Goal: Task Accomplishment & Management: Use online tool/utility

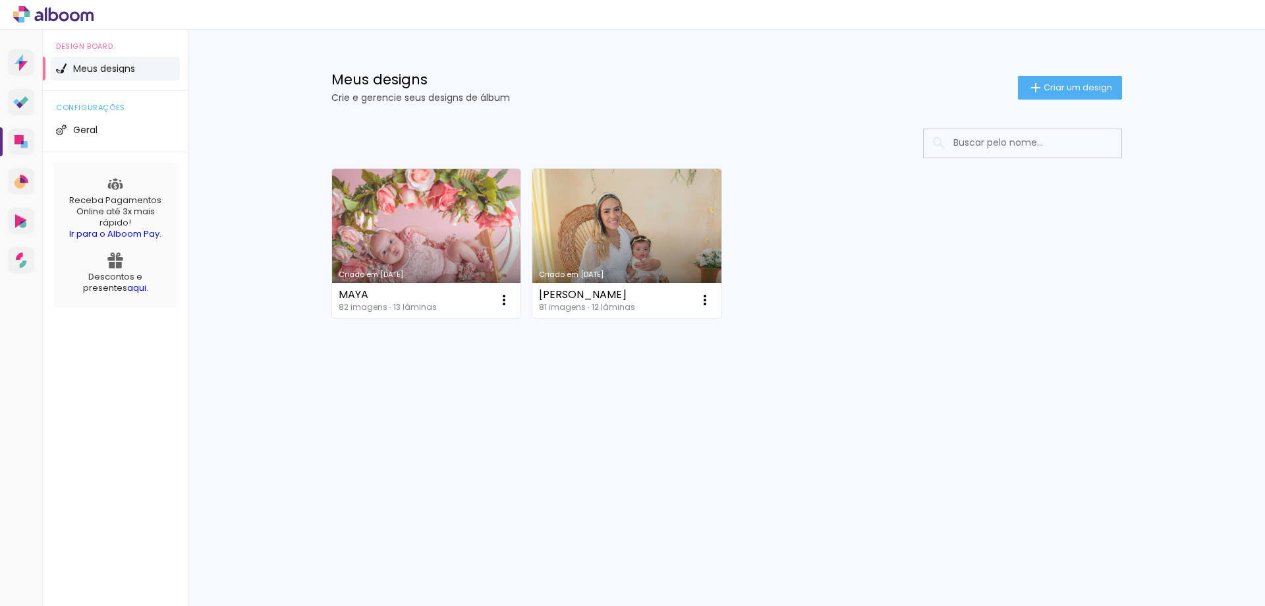
click at [502, 302] on iron-icon at bounding box center [504, 300] width 16 height 16
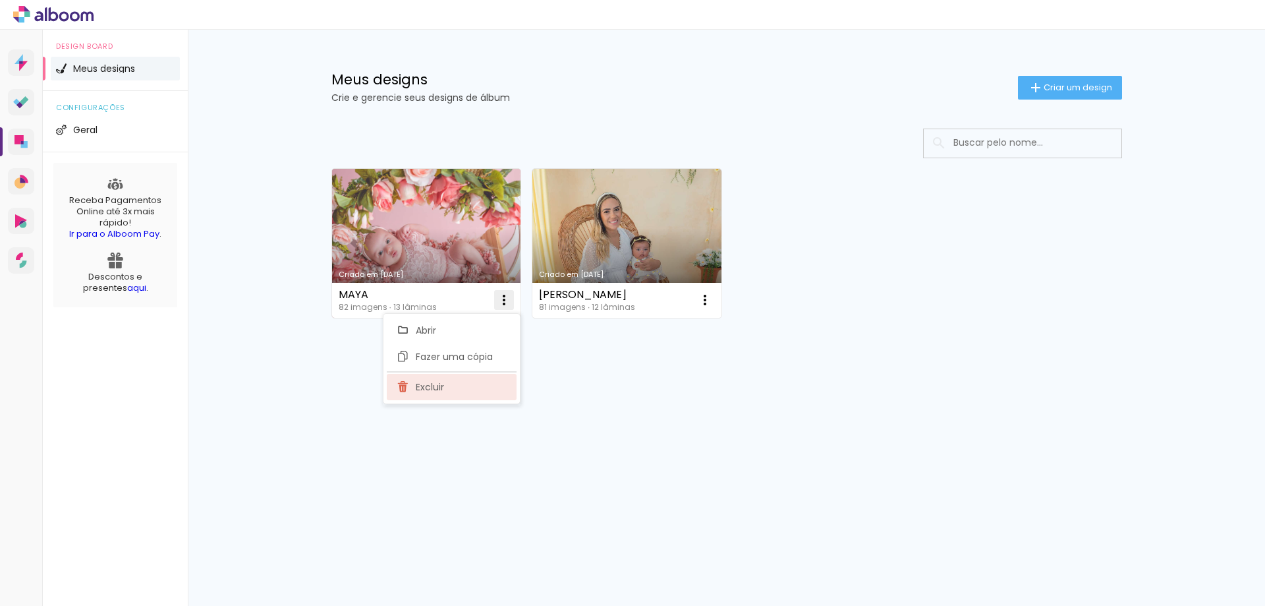
click at [461, 385] on paper-item "Excluir" at bounding box center [452, 387] width 130 height 26
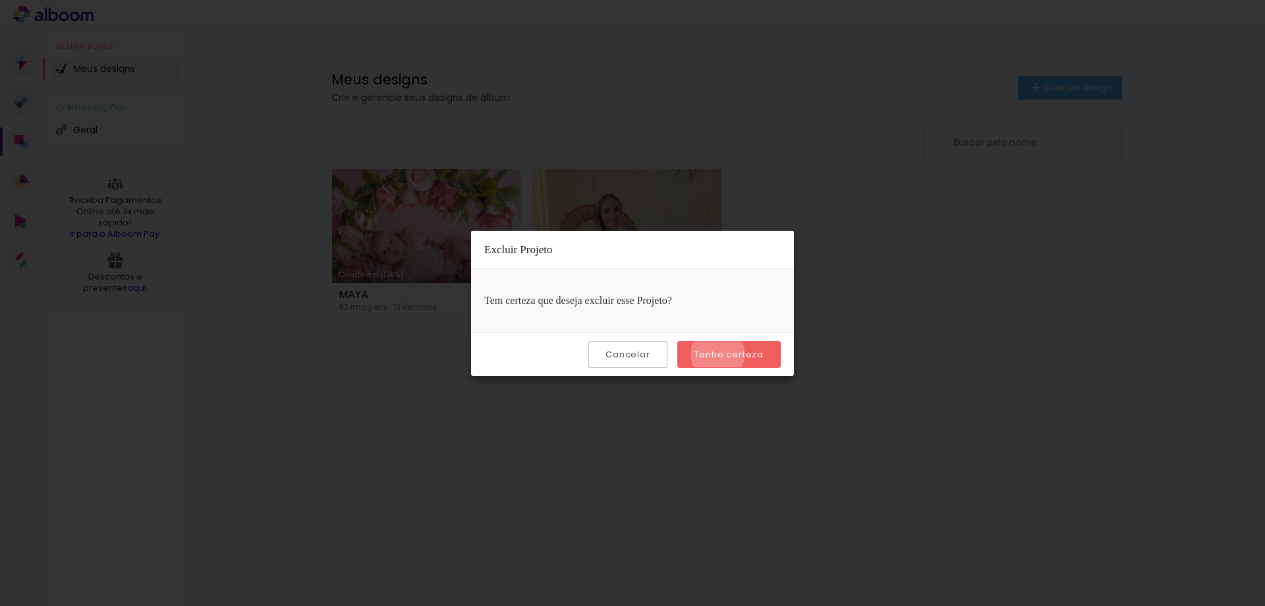
click at [0, 0] on slot "Tenho certeza" at bounding box center [0, 0] width 0 height 0
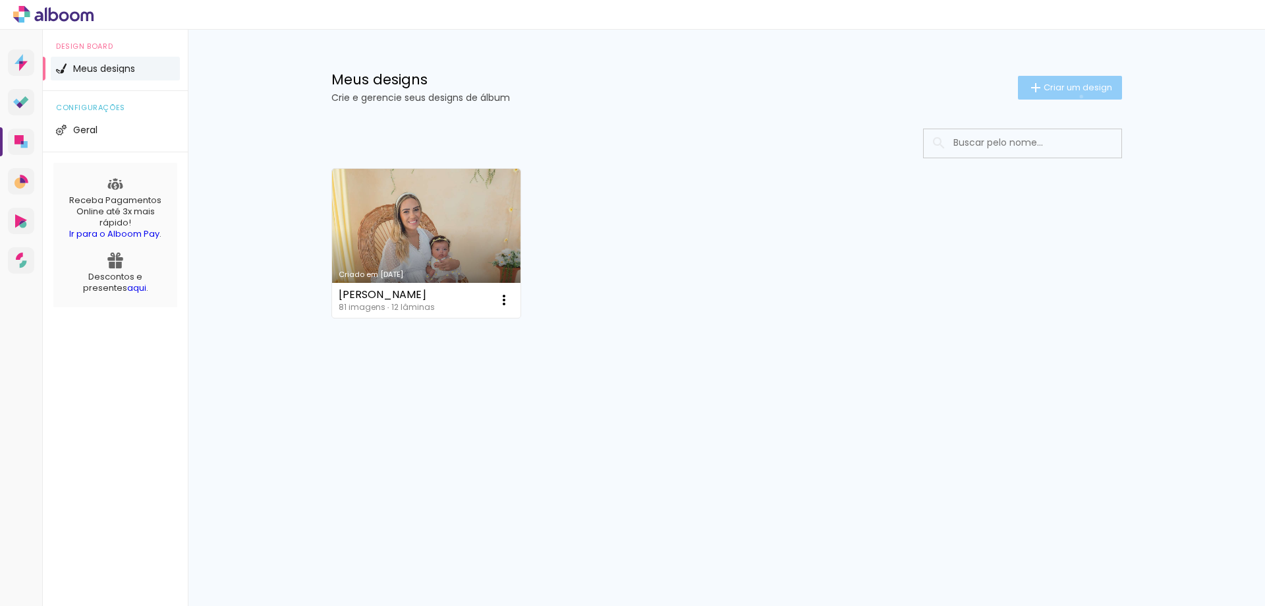
click at [1079, 96] on paper-button "Criar um design" at bounding box center [1070, 88] width 104 height 24
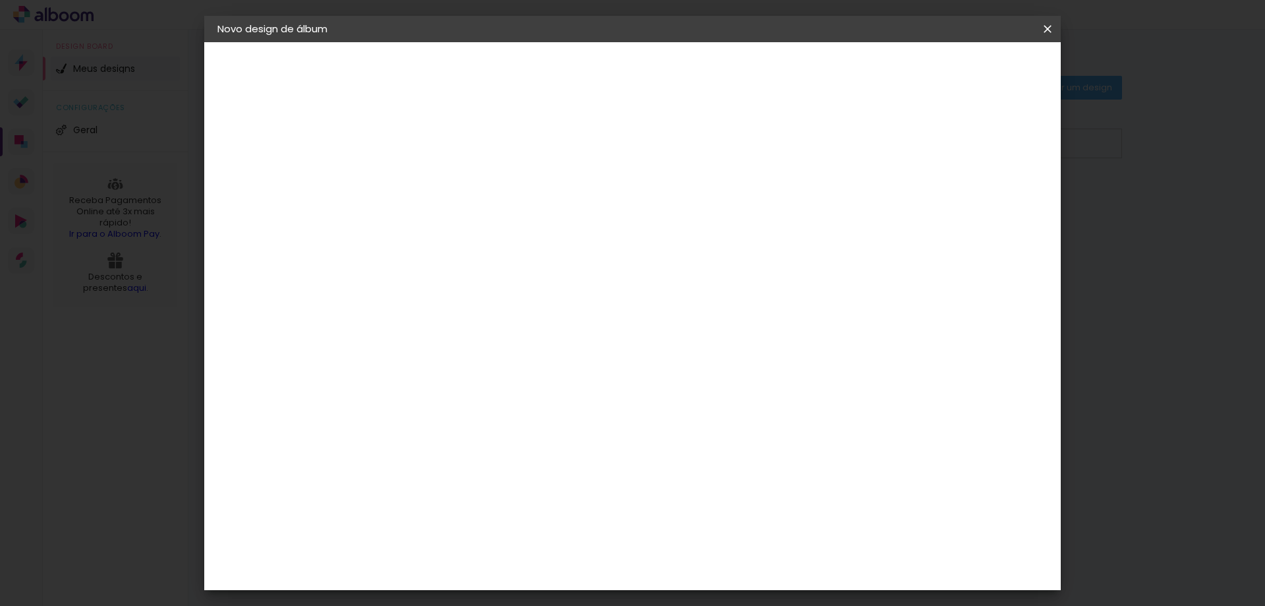
click at [0, 0] on paper-input-container "Título do álbum" at bounding box center [0, 0] width 0 height 0
type input "leo"
type paper-input "leo"
click at [568, 61] on paper-button "Avançar" at bounding box center [535, 70] width 65 height 22
click at [680, 209] on paper-item "Tamanho Livre" at bounding box center [617, 200] width 127 height 29
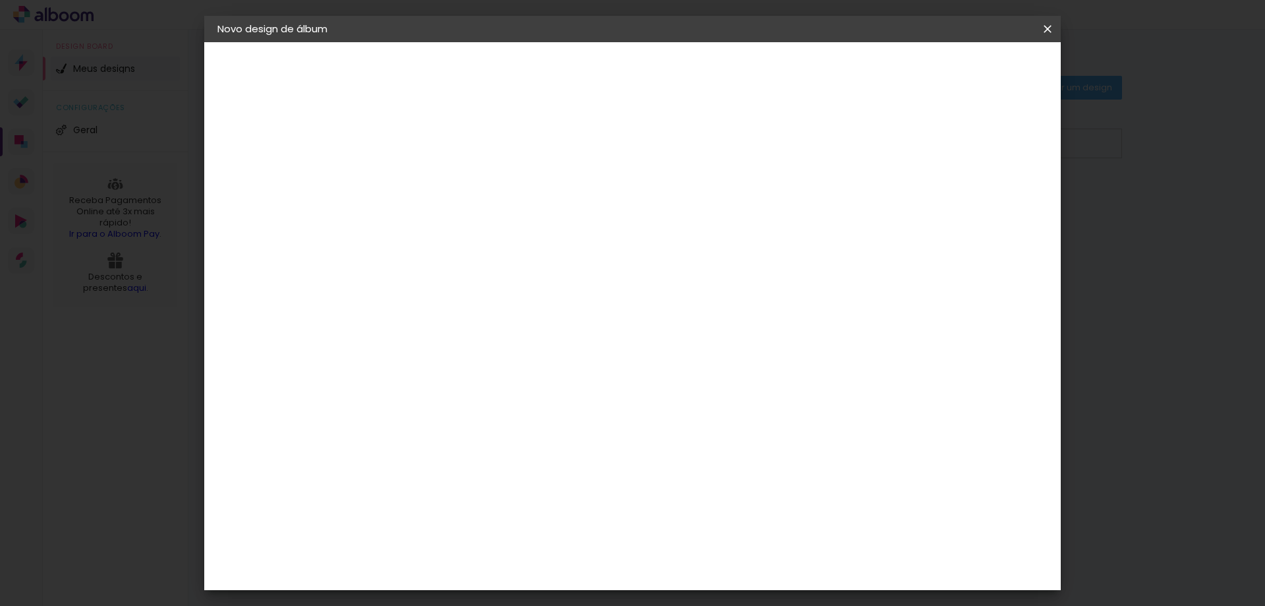
click at [0, 0] on slot "Avançar" at bounding box center [0, 0] width 0 height 0
click at [415, 157] on input "2" at bounding box center [423, 151] width 45 height 16
type input "4"
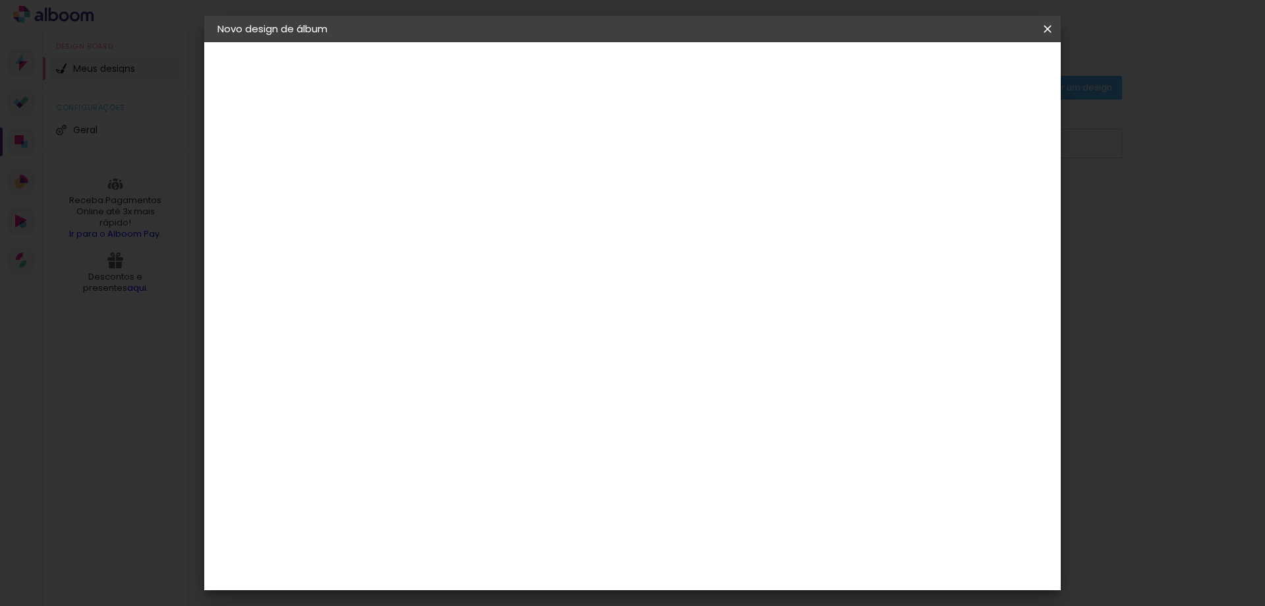
type paper-input "4"
click at [579, 206] on span "30" at bounding box center [576, 206] width 22 height 20
click at [709, 549] on input "60" at bounding box center [706, 550] width 34 height 20
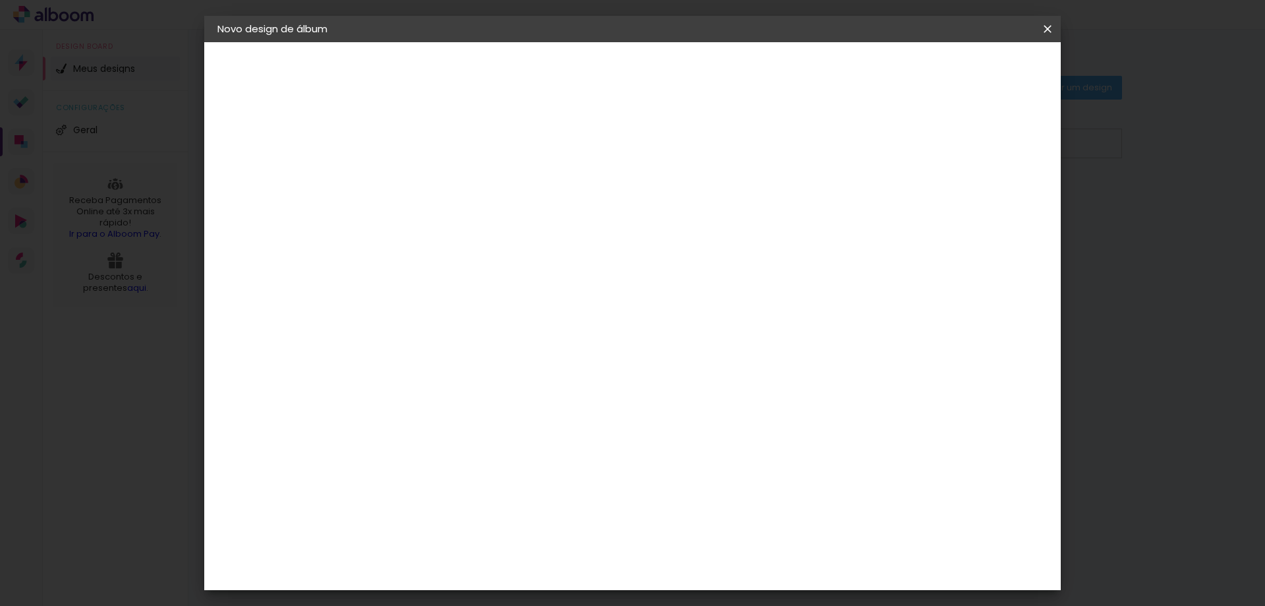
scroll to position [121, 0]
type input "50,8"
type paper-input "50,8"
click at [404, 399] on input "30" at bounding box center [391, 398] width 34 height 20
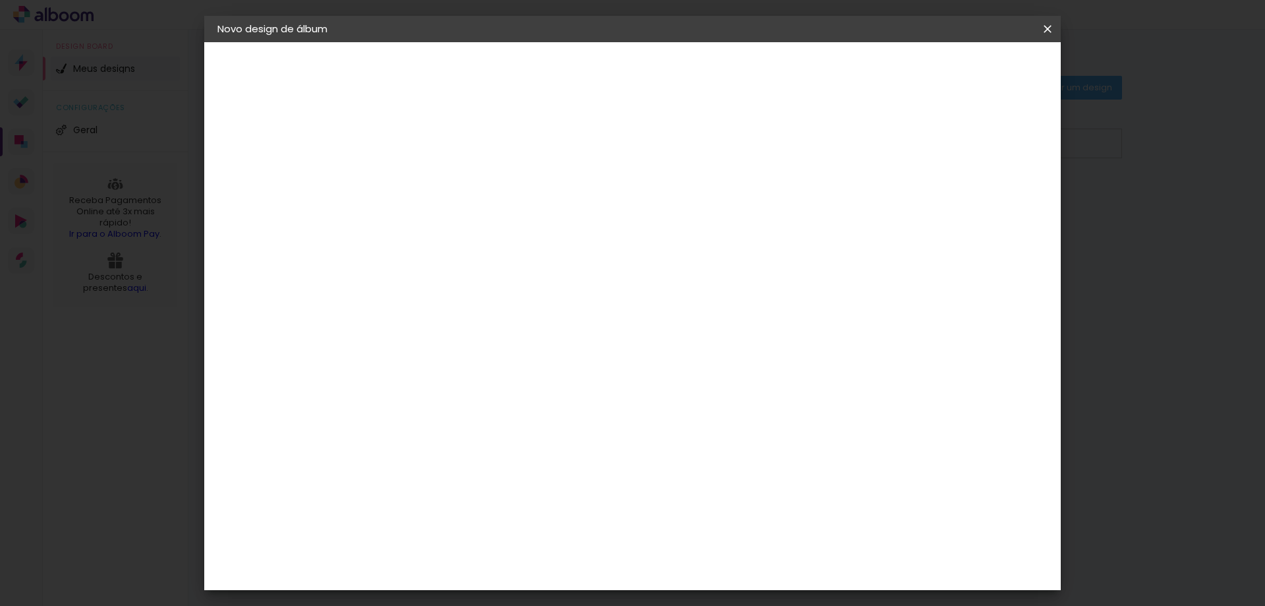
type input "20,3"
type paper-input "20,3"
drag, startPoint x: 989, startPoint y: 73, endPoint x: 990, endPoint y: 232, distance: 158.8
click at [990, 42] on div "mm Mostrar sangria 25.4 cm cm cm mm A maioria das encadernadoras sugere 5mm de …" at bounding box center [687, 42] width 623 height 0
click at [972, 196] on input "5" at bounding box center [979, 199] width 24 height 20
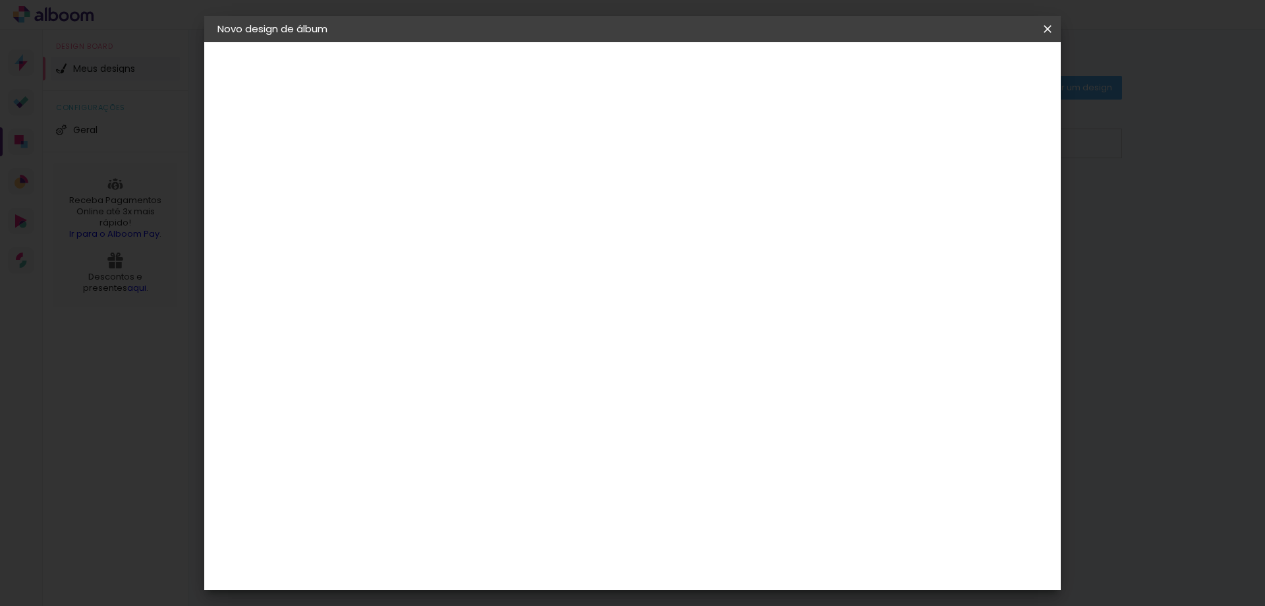
click at [972, 196] on input "5" at bounding box center [979, 199] width 24 height 20
type input "0"
click at [965, 71] on span "Iniciar design" at bounding box center [935, 69] width 60 height 9
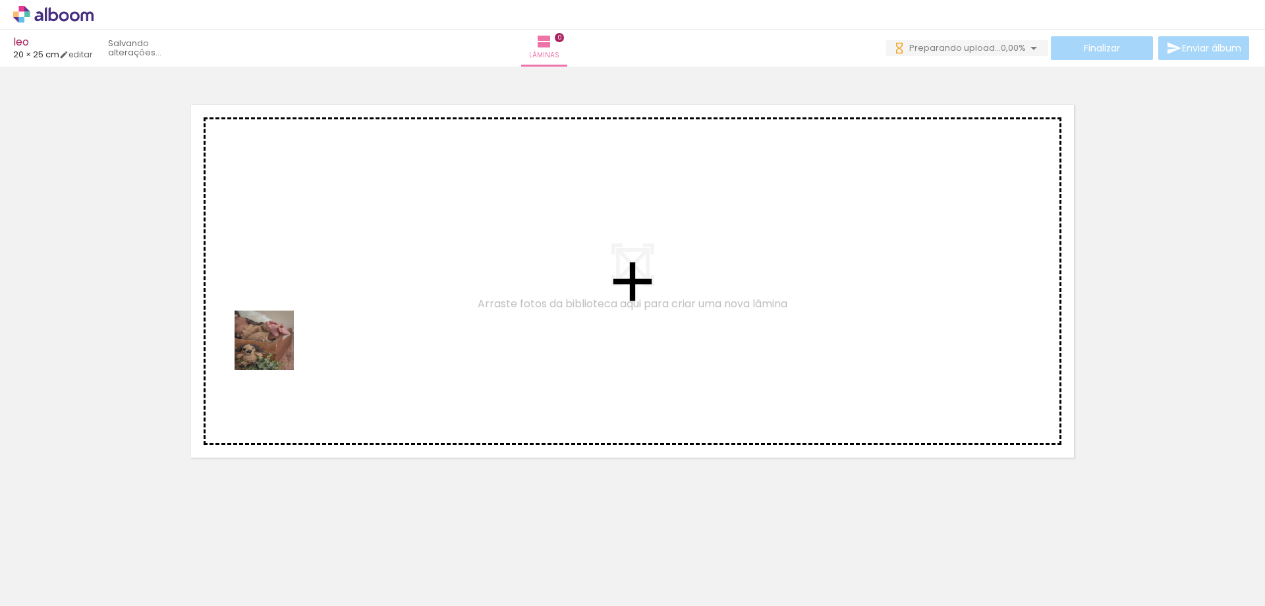
drag, startPoint x: 210, startPoint y: 467, endPoint x: 225, endPoint y: 517, distance: 53.0
click at [275, 348] on quentale-workspace at bounding box center [632, 303] width 1265 height 606
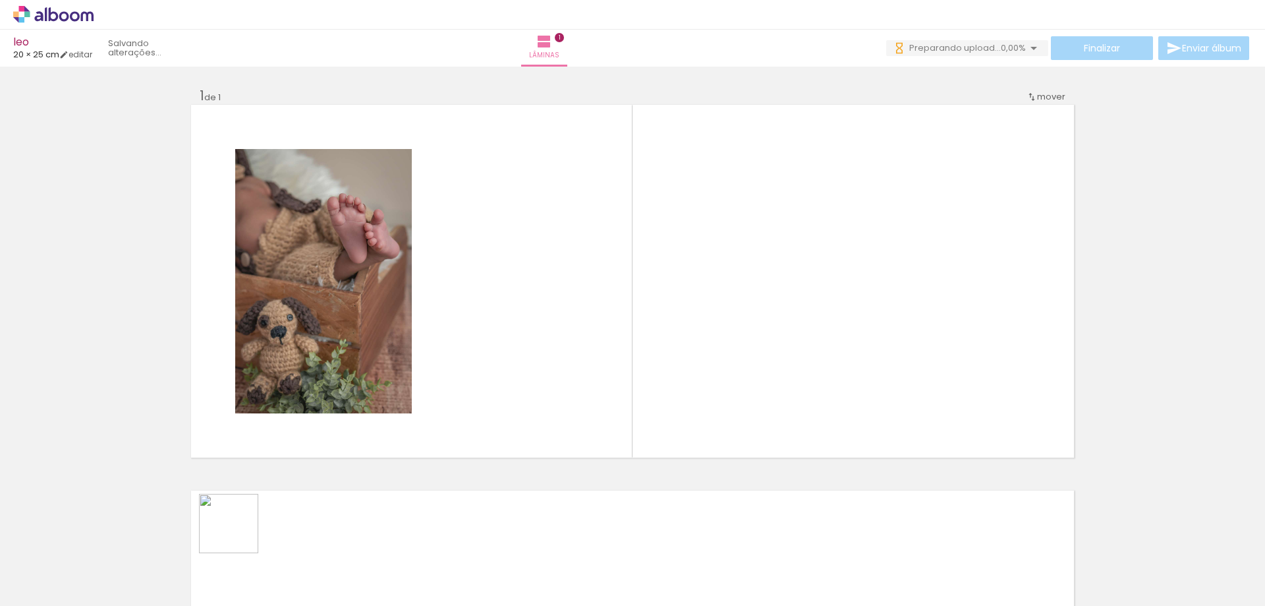
drag, startPoint x: 231, startPoint y: 546, endPoint x: 407, endPoint y: 303, distance: 299.2
click at [407, 287] on quentale-workspace at bounding box center [632, 303] width 1265 height 606
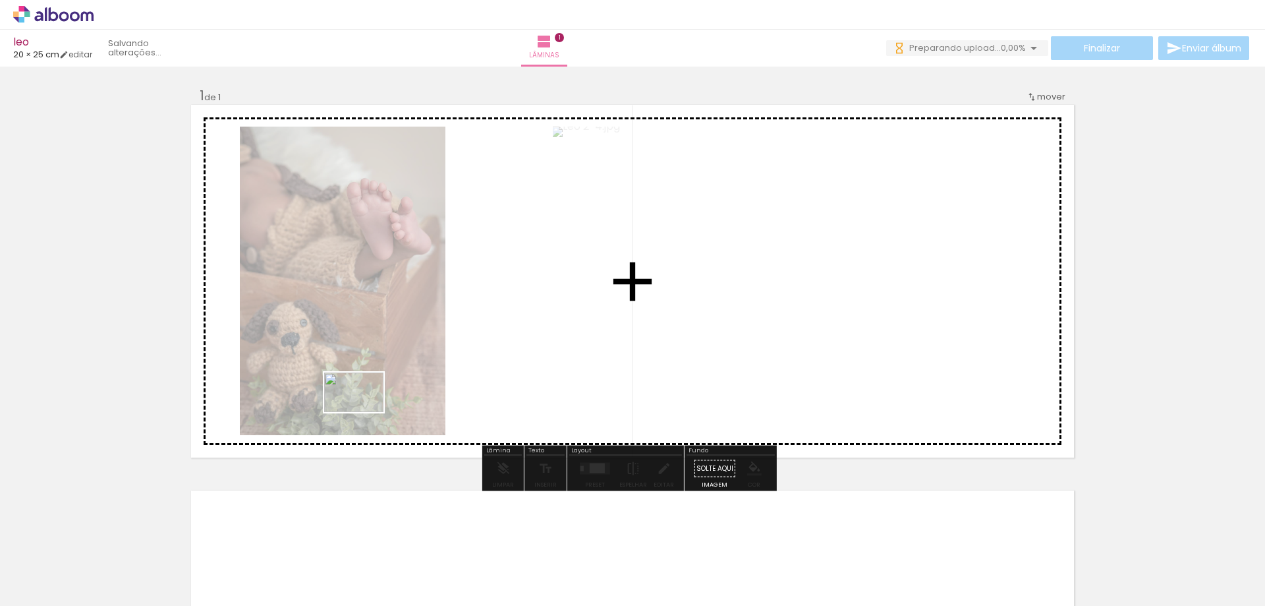
drag, startPoint x: 314, startPoint y: 555, endPoint x: 383, endPoint y: 392, distance: 176.6
click at [383, 357] on quentale-workspace at bounding box center [632, 303] width 1265 height 606
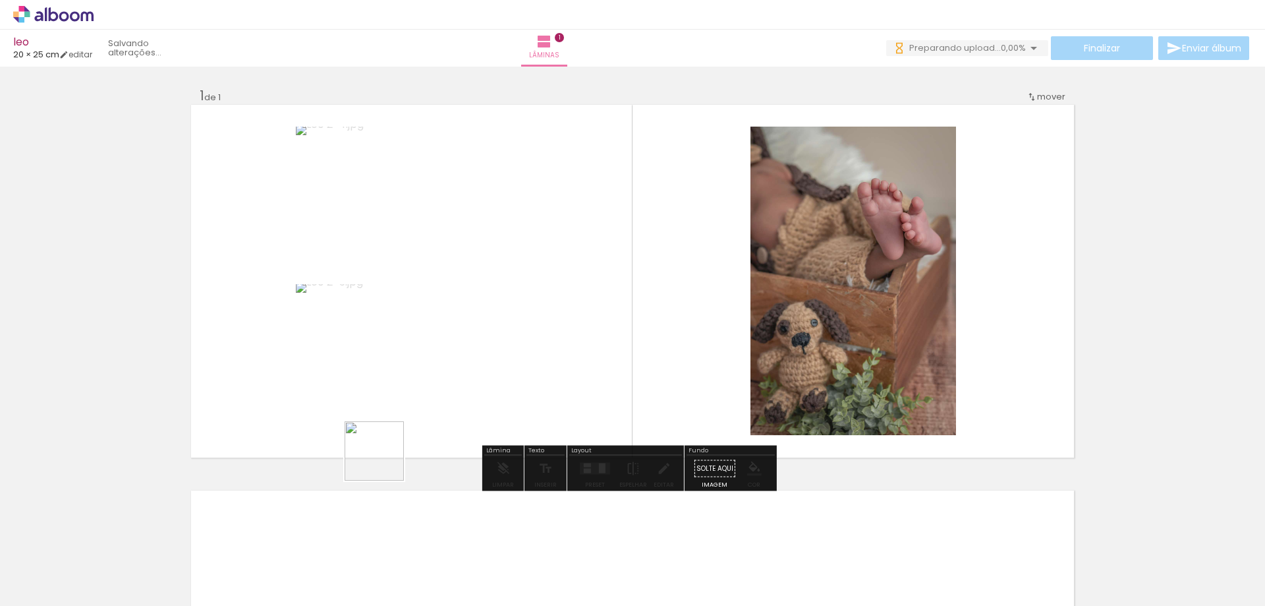
drag, startPoint x: 384, startPoint y: 461, endPoint x: 422, endPoint y: 480, distance: 43.0
click at [418, 307] on quentale-workspace at bounding box center [632, 303] width 1265 height 606
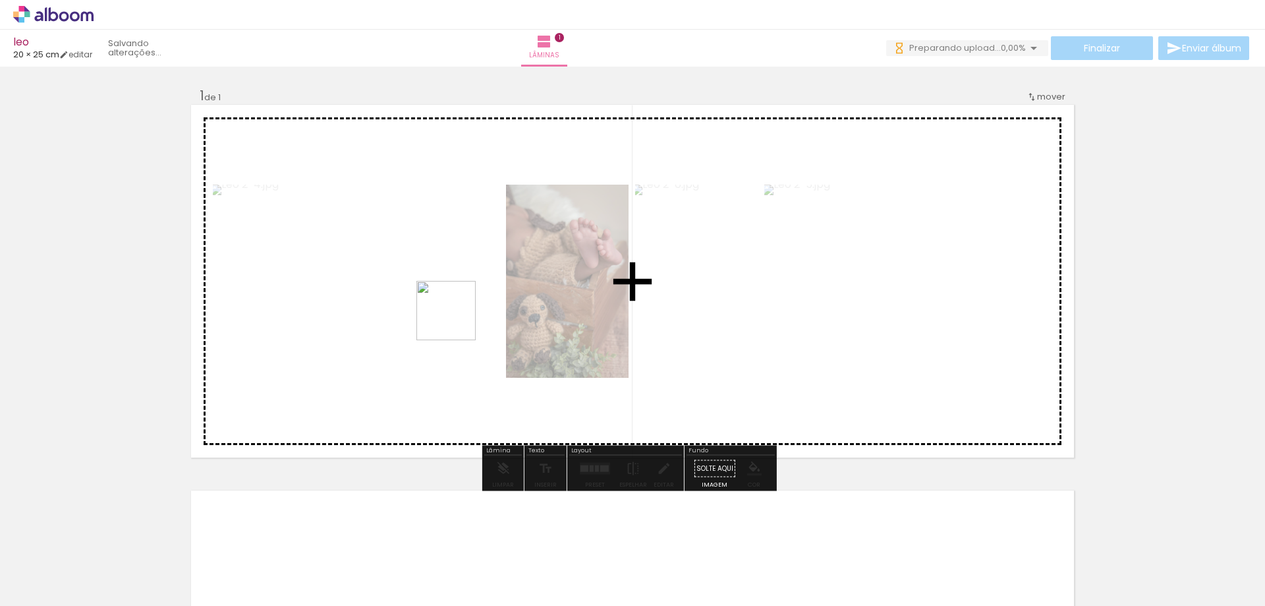
drag, startPoint x: 411, startPoint y: 565, endPoint x: 498, endPoint y: 477, distance: 123.5
click at [457, 319] on quentale-workspace at bounding box center [632, 303] width 1265 height 606
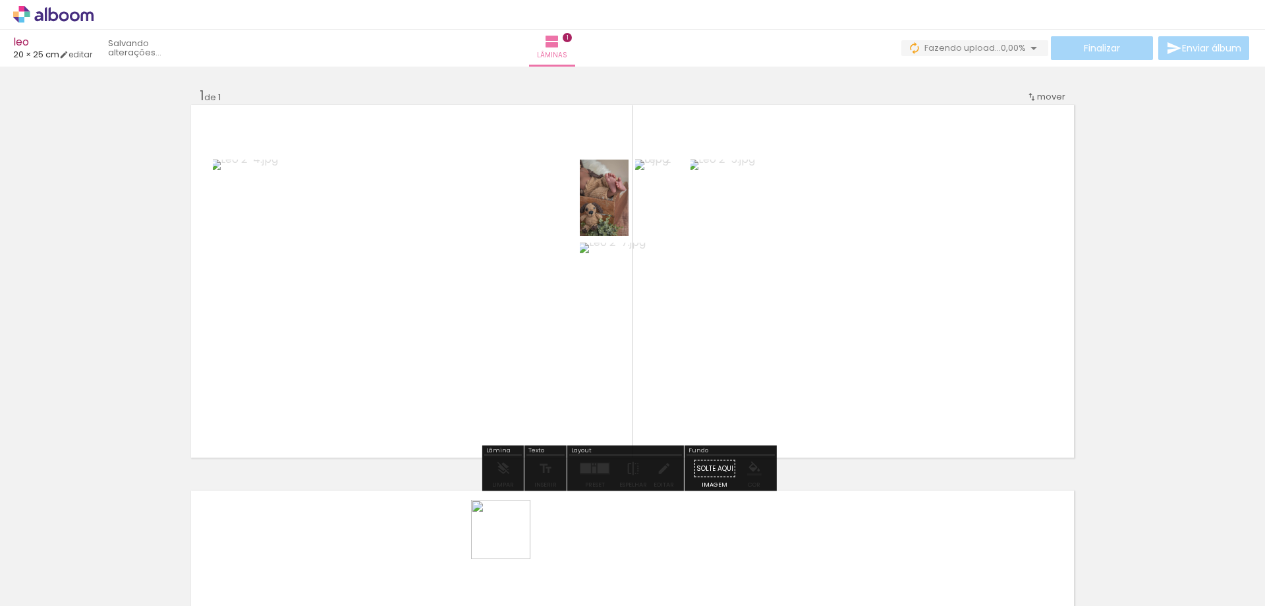
drag, startPoint x: 511, startPoint y: 539, endPoint x: 525, endPoint y: 281, distance: 258.1
click at [519, 293] on quentale-workspace at bounding box center [632, 303] width 1265 height 606
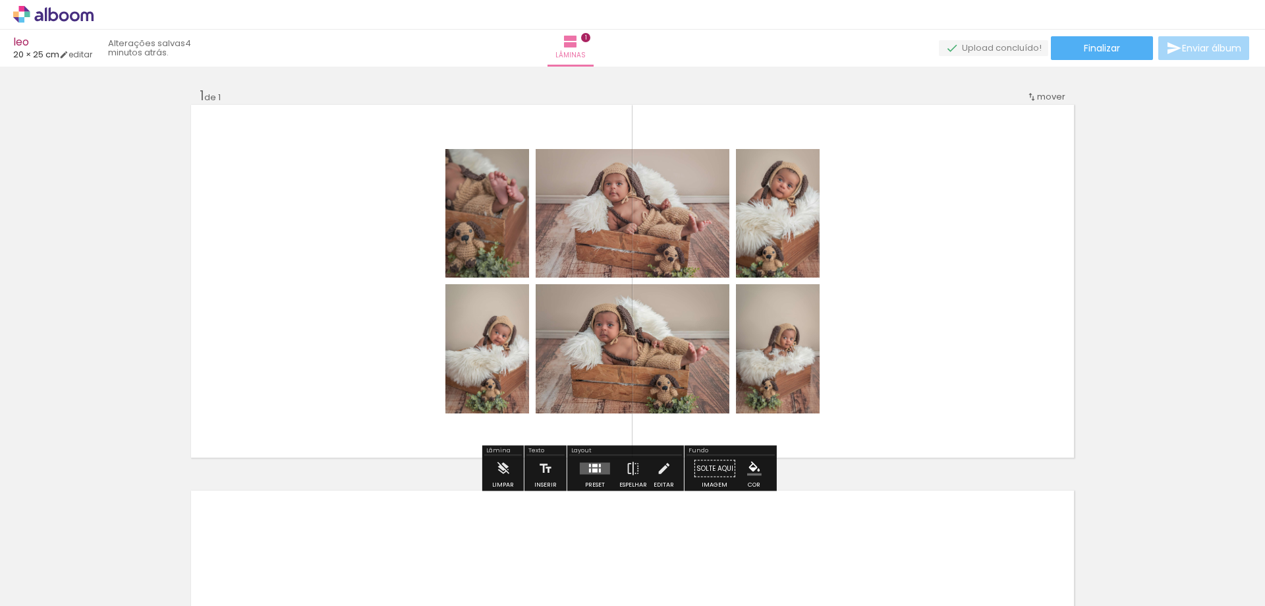
click at [333, 293] on quentale-layouter at bounding box center [632, 281] width 883 height 353
drag, startPoint x: 394, startPoint y: 210, endPoint x: 746, endPoint y: 343, distance: 376.2
click at [746, 343] on quentale-layouter at bounding box center [632, 281] width 883 height 353
click at [918, 357] on quentale-layouter at bounding box center [632, 281] width 883 height 353
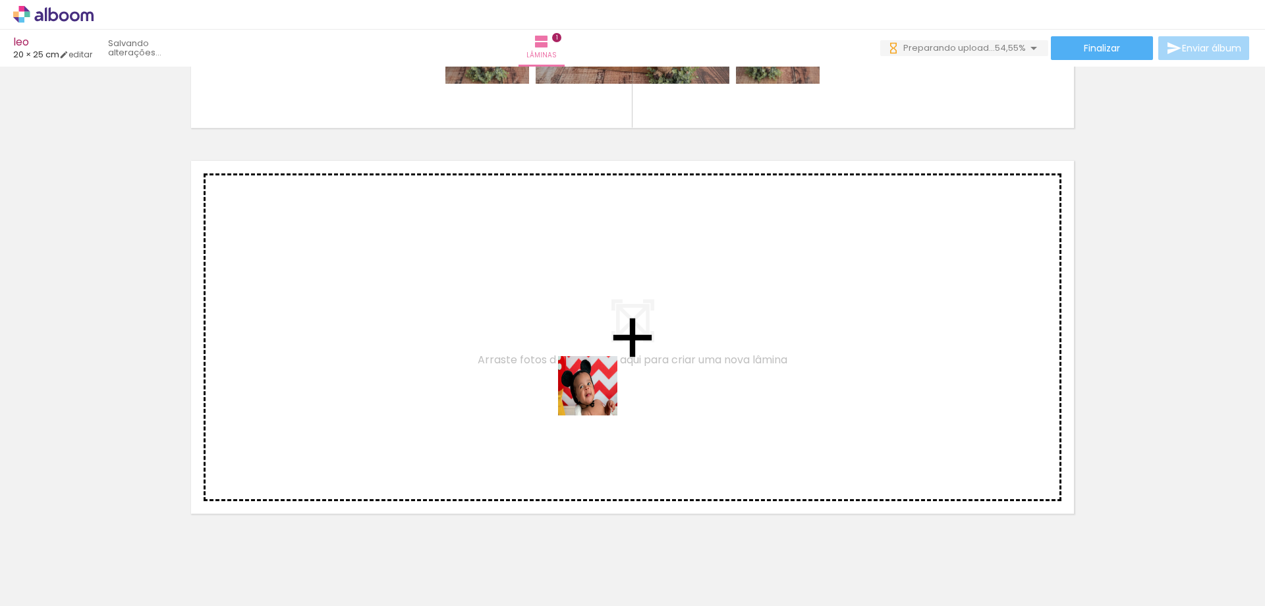
drag, startPoint x: 589, startPoint y: 559, endPoint x: 616, endPoint y: 513, distance: 53.7
click at [598, 385] on quentale-workspace at bounding box center [632, 303] width 1265 height 606
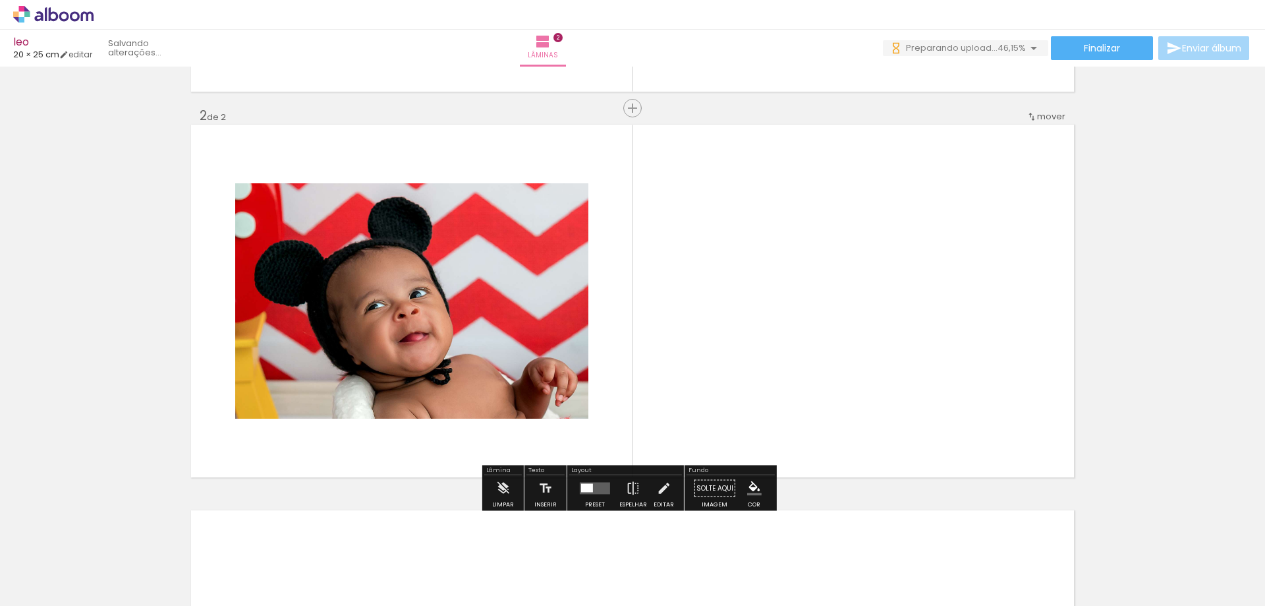
scroll to position [372, 0]
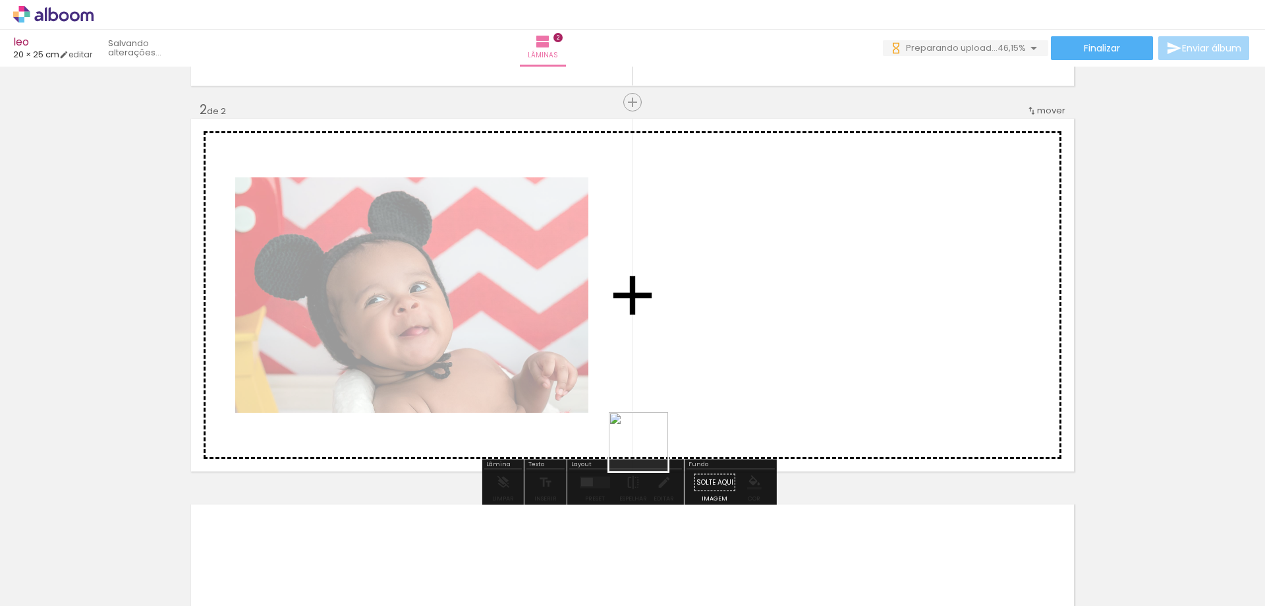
drag, startPoint x: 648, startPoint y: 451, endPoint x: 685, endPoint y: 438, distance: 38.6
click at [648, 333] on quentale-workspace at bounding box center [632, 303] width 1265 height 606
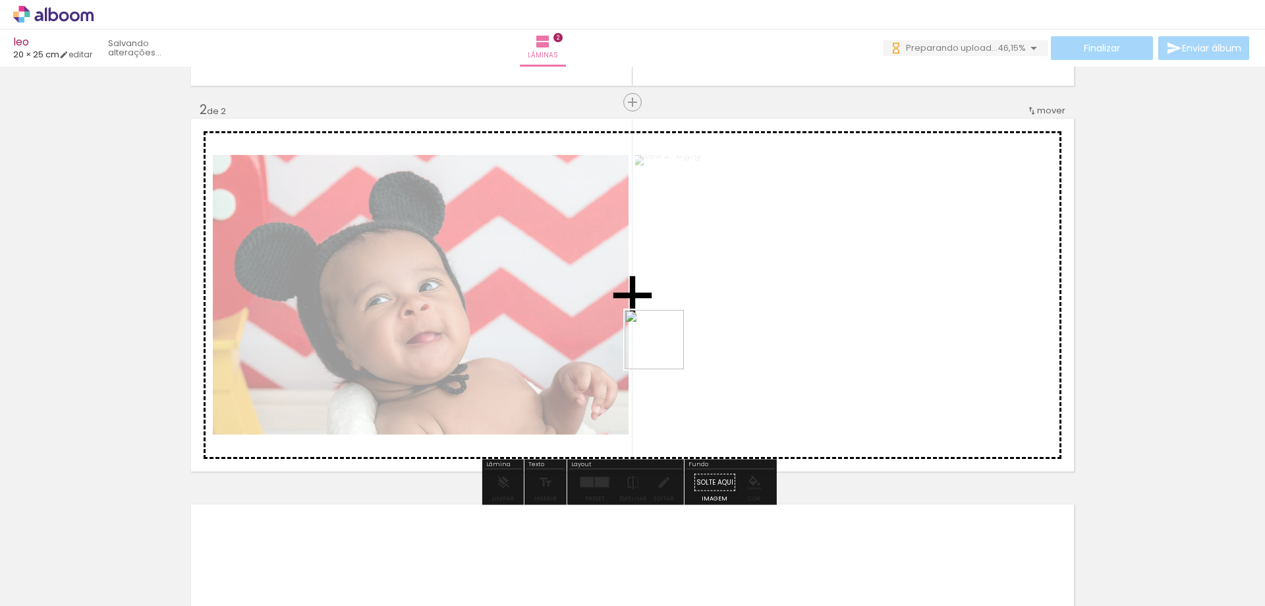
drag, startPoint x: 718, startPoint y: 547, endPoint x: 694, endPoint y: 401, distance: 147.7
click at [637, 257] on quentale-workspace at bounding box center [632, 303] width 1265 height 606
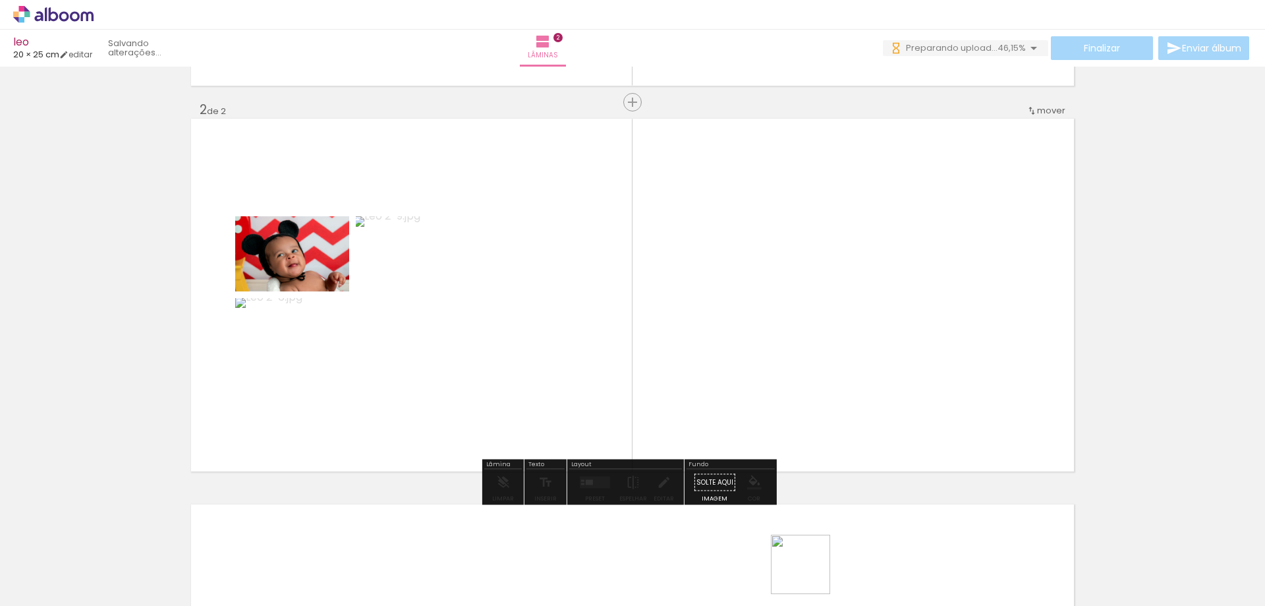
drag, startPoint x: 817, startPoint y: 587, endPoint x: 856, endPoint y: 433, distance: 159.2
click at [726, 318] on quentale-workspace at bounding box center [632, 303] width 1265 height 606
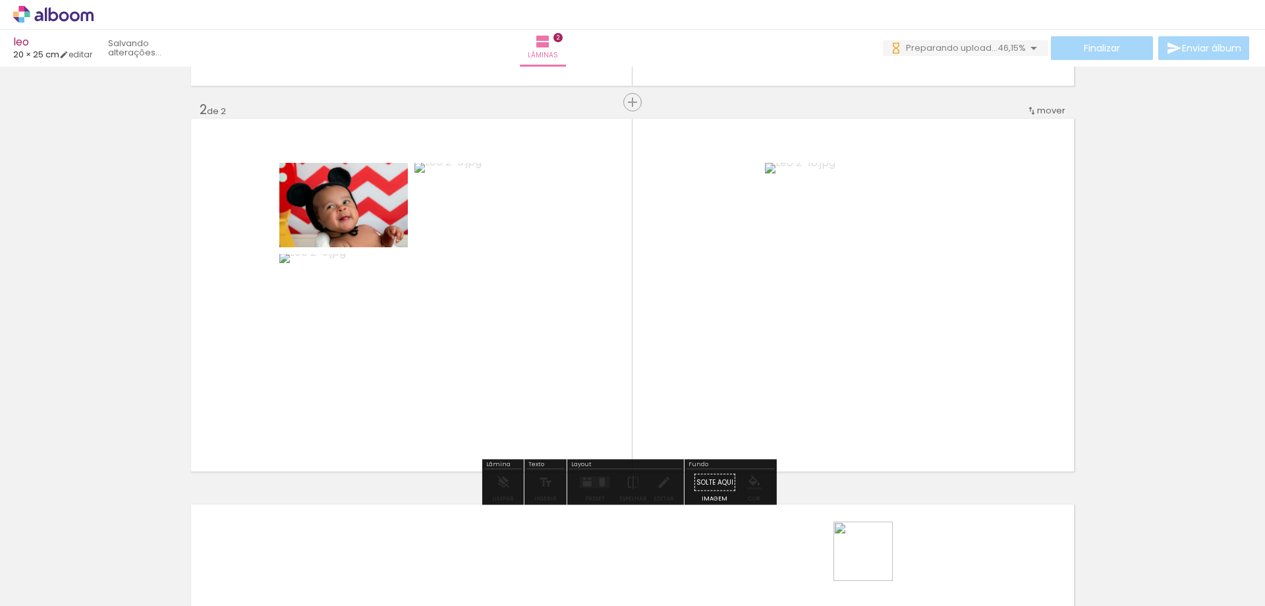
drag, startPoint x: 873, startPoint y: 561, endPoint x: 804, endPoint y: 405, distance: 170.8
click at [739, 307] on quentale-workspace at bounding box center [632, 303] width 1265 height 606
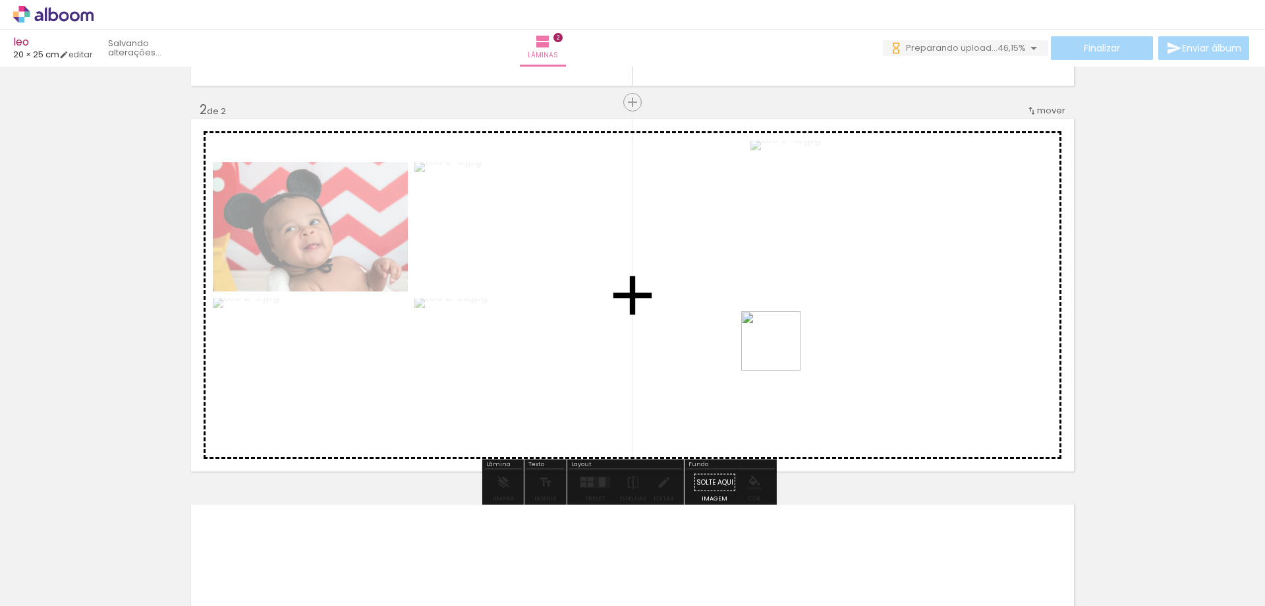
drag, startPoint x: 938, startPoint y: 563, endPoint x: 927, endPoint y: 523, distance: 41.1
click at [766, 324] on quentale-workspace at bounding box center [632, 303] width 1265 height 606
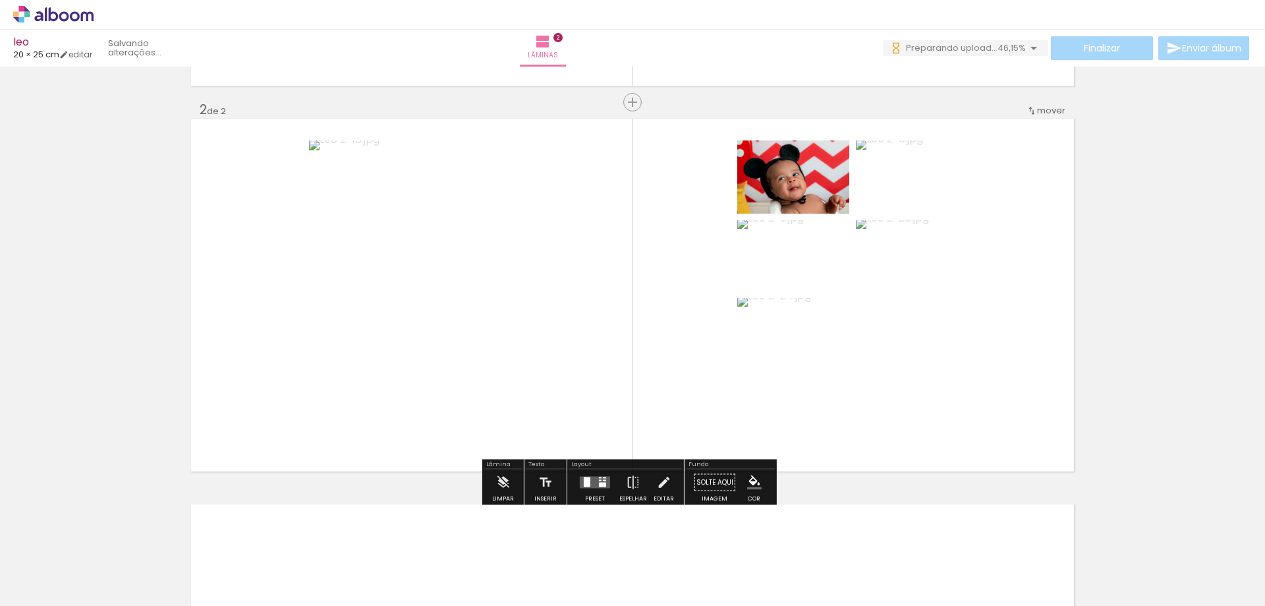
drag, startPoint x: 1012, startPoint y: 563, endPoint x: 759, endPoint y: 361, distance: 323.6
click at [766, 365] on quentale-workspace at bounding box center [632, 303] width 1265 height 606
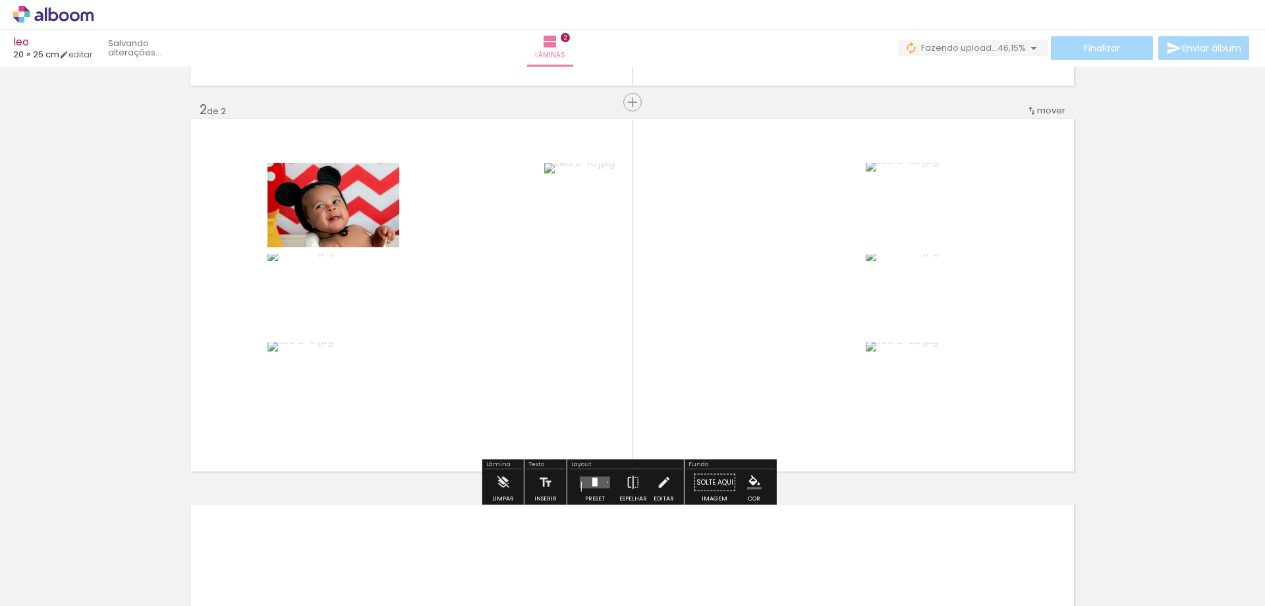
click at [599, 483] on quentale-layouter at bounding box center [595, 482] width 30 height 12
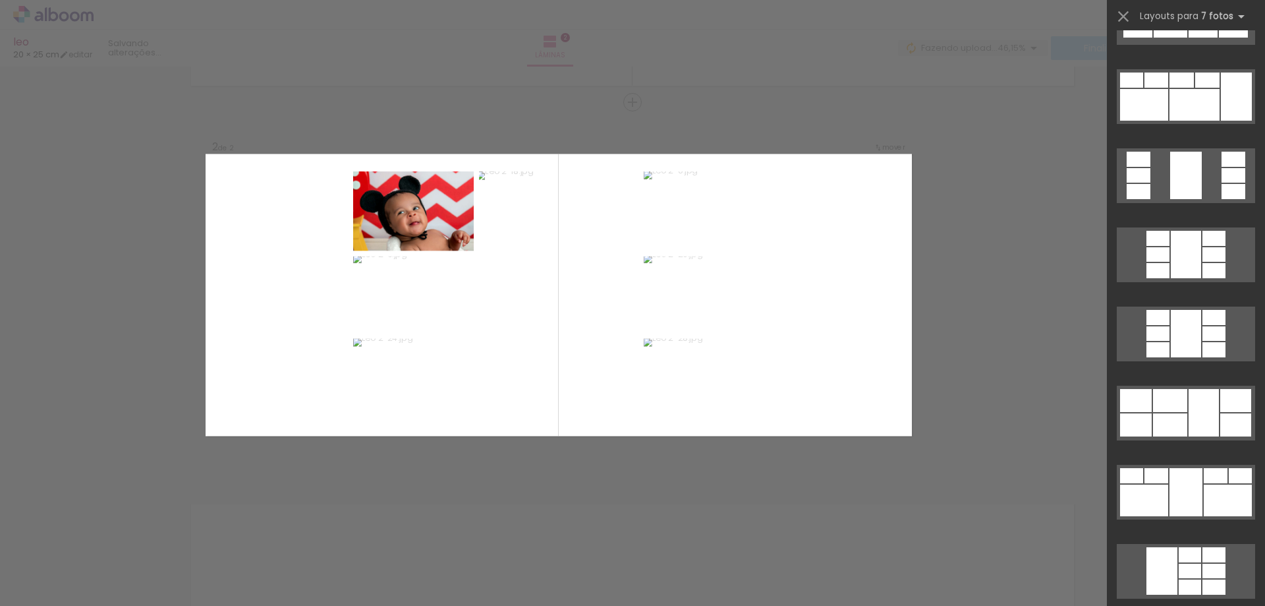
scroll to position [395, 0]
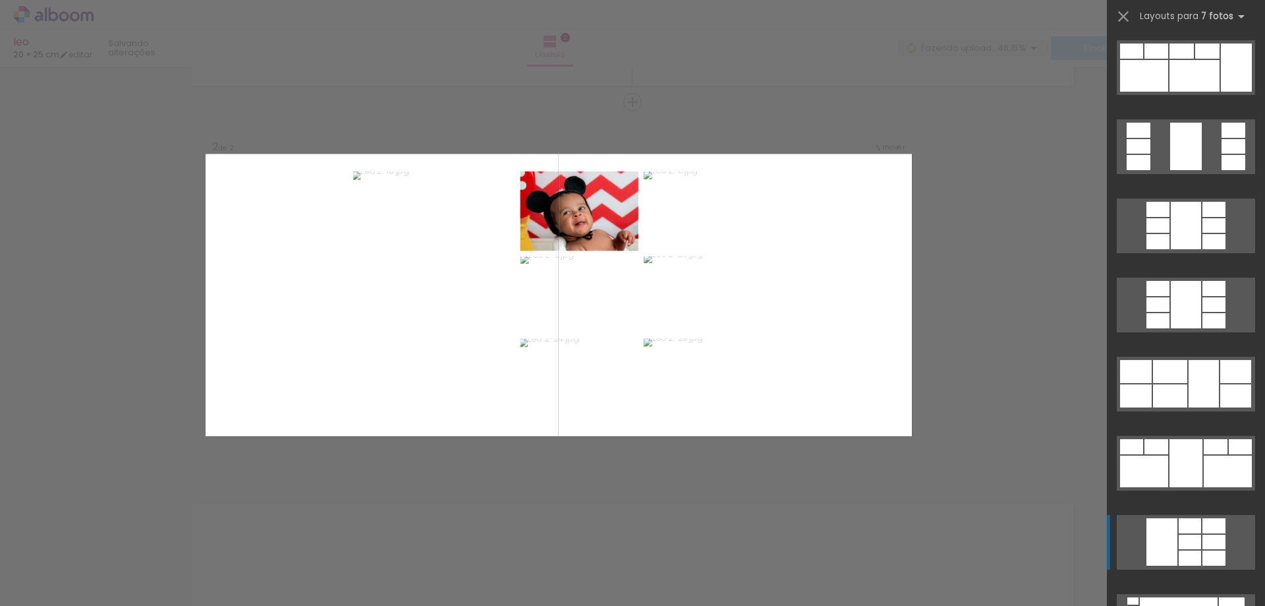
click at [1179, 553] on div at bounding box center [1190, 557] width 22 height 15
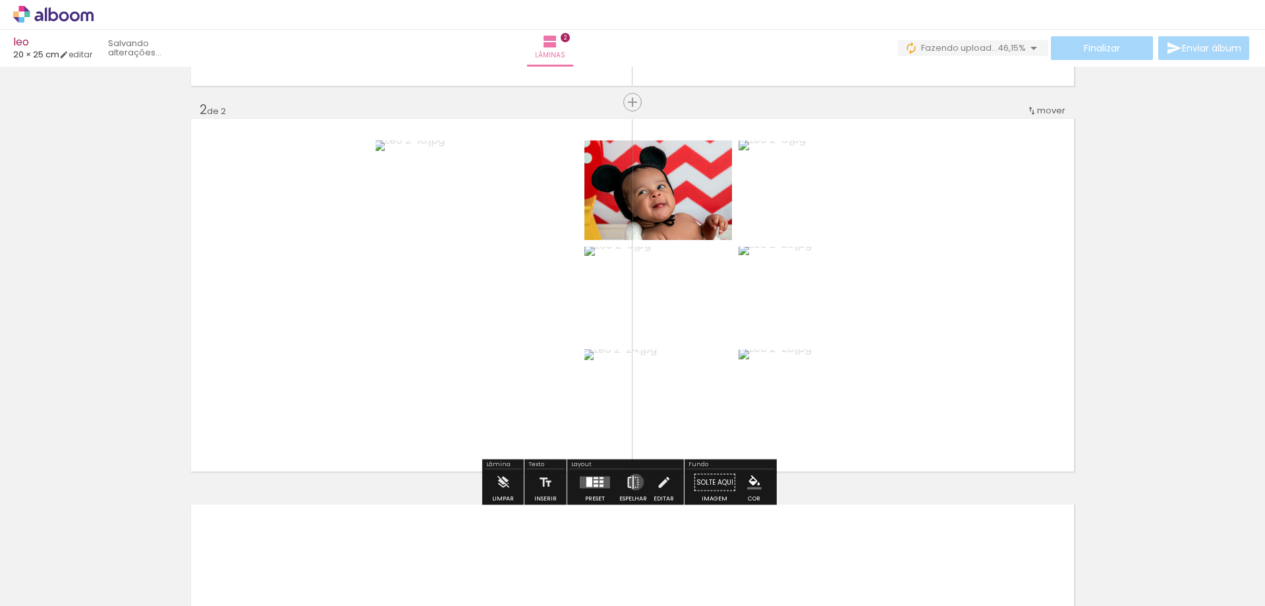
click at [633, 482] on iron-icon at bounding box center [633, 482] width 14 height 26
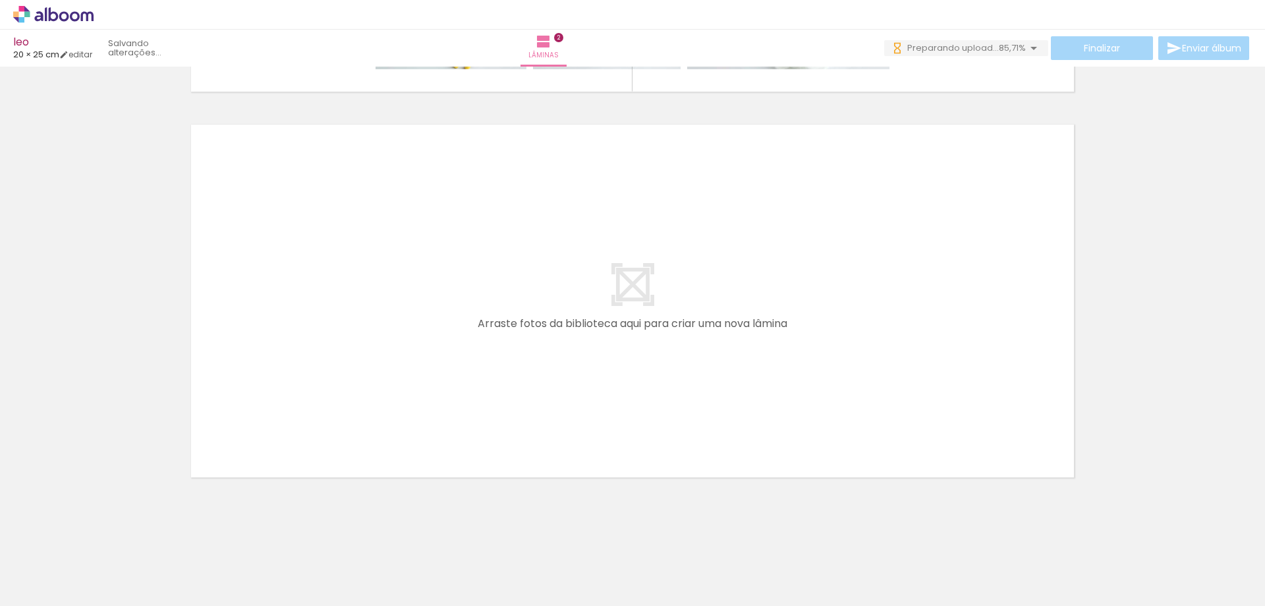
scroll to position [0, 0]
click at [702, 544] on div at bounding box center [722, 561] width 65 height 43
click at [699, 538] on iron-icon at bounding box center [694, 535] width 14 height 14
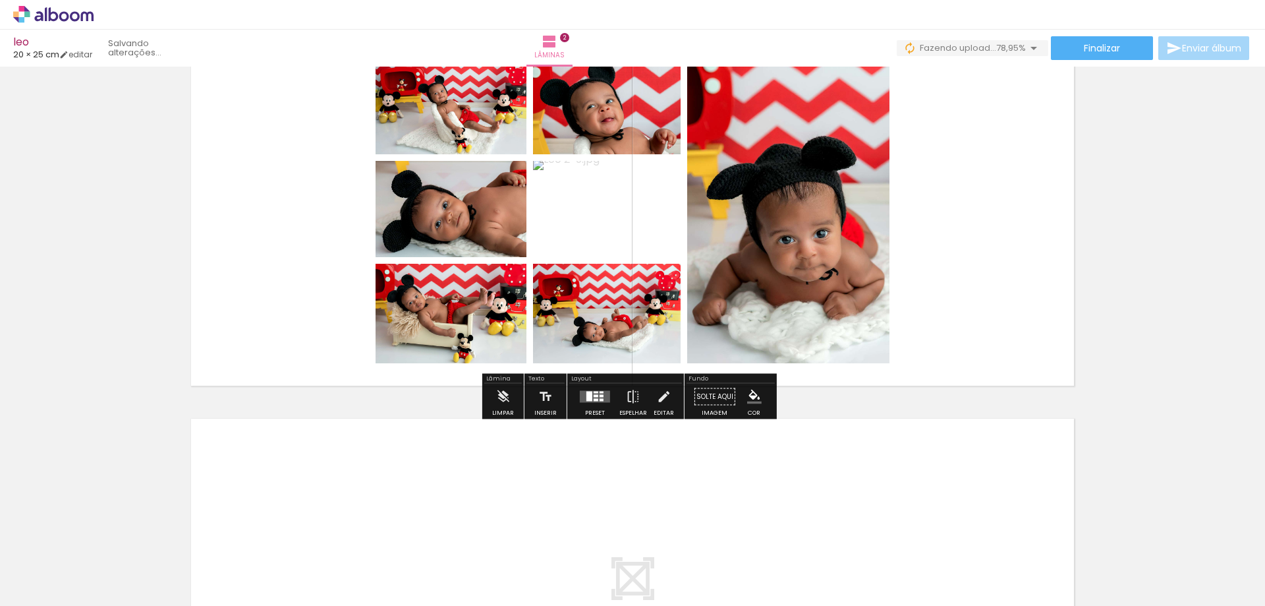
scroll to position [372, 0]
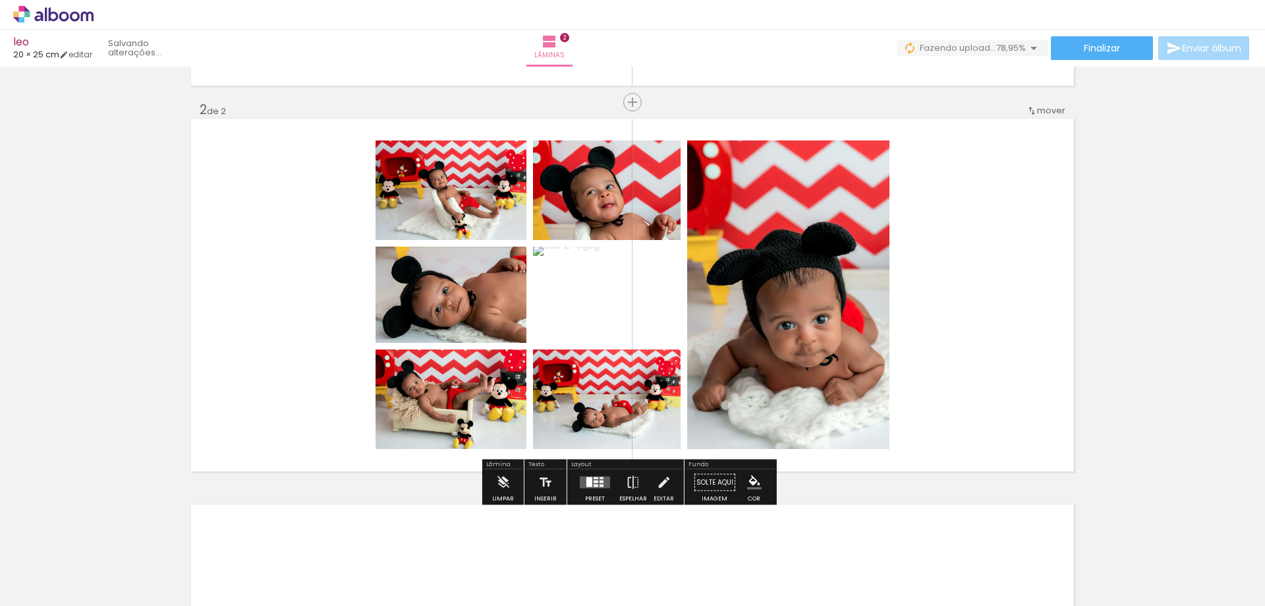
click at [656, 299] on quentale-photo at bounding box center [607, 294] width 148 height 96
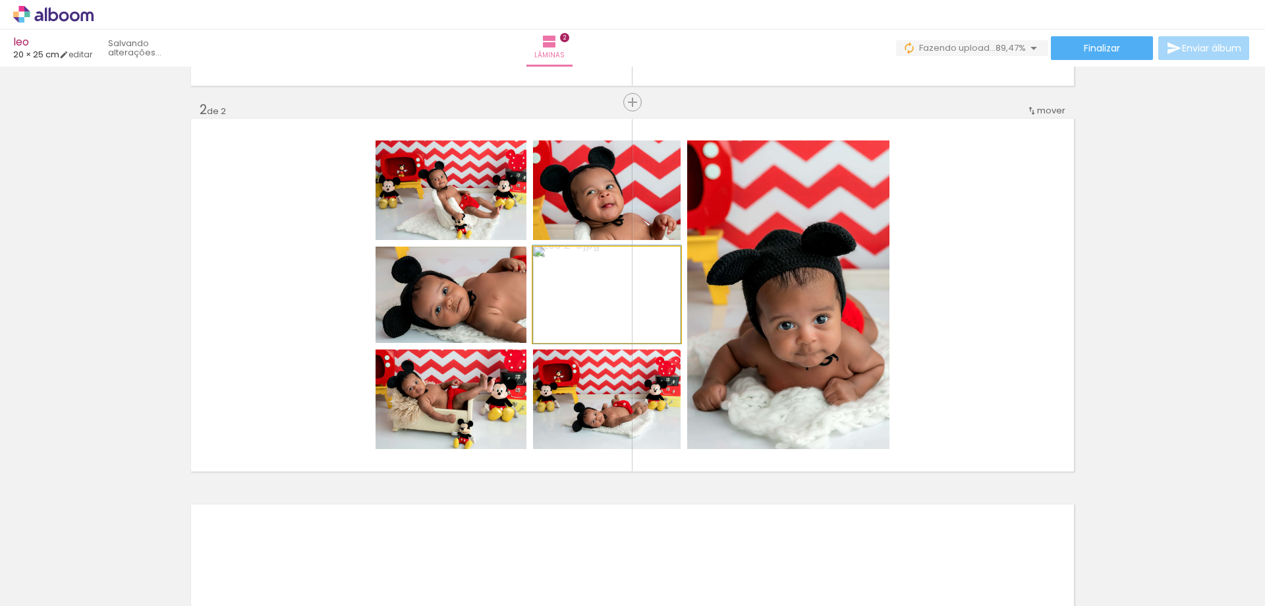
click at [656, 306] on quentale-photo at bounding box center [607, 294] width 148 height 96
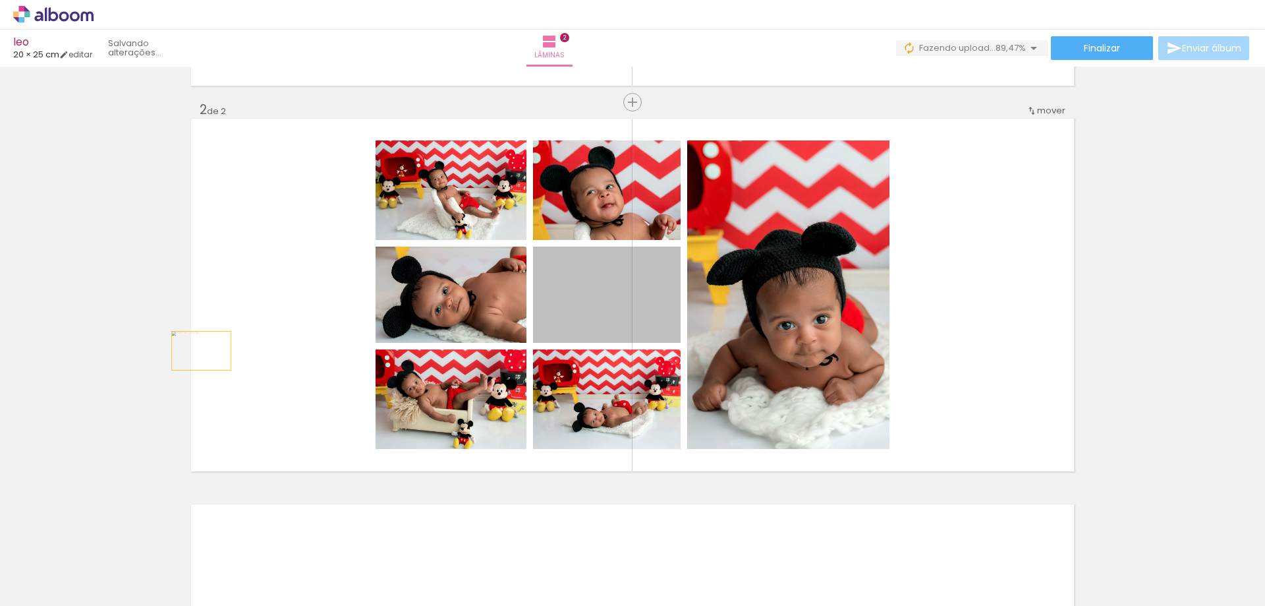
drag, startPoint x: 655, startPoint y: 310, endPoint x: 196, endPoint y: 351, distance: 460.4
click at [196, 351] on quentale-layouter at bounding box center [632, 295] width 883 height 353
drag, startPoint x: 574, startPoint y: 308, endPoint x: 152, endPoint y: 353, distance: 424.8
click at [152, 353] on div "Inserir lâmina 1 de 2 Inserir lâmina 2 de 2" at bounding box center [632, 277] width 1265 height 1157
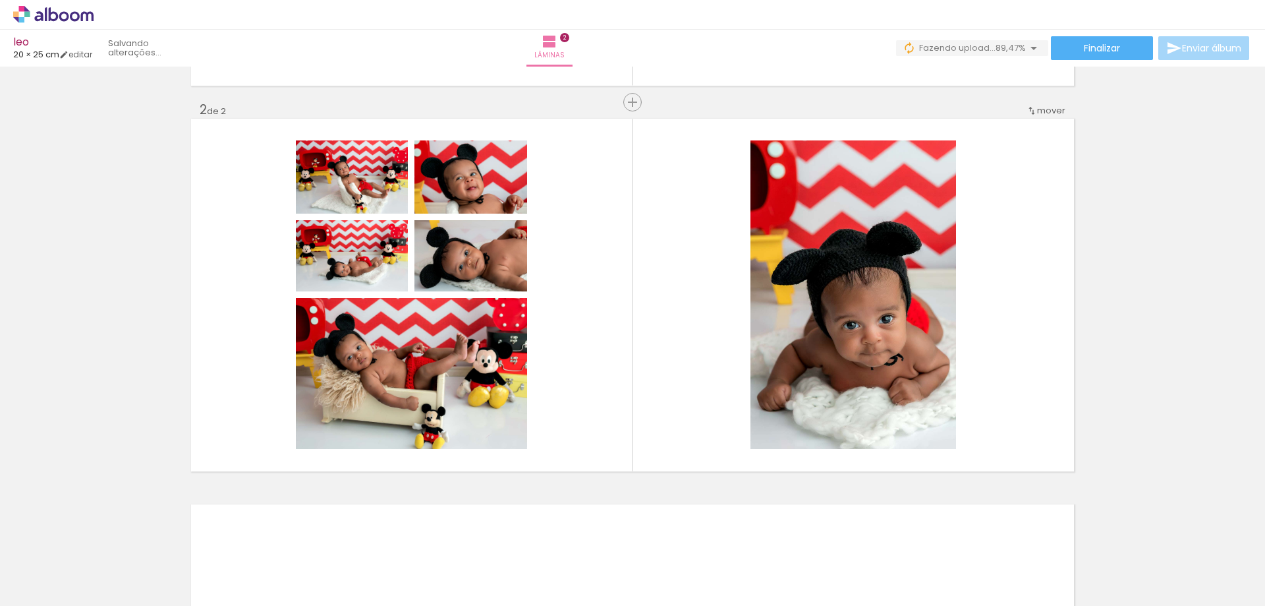
click at [698, 538] on iron-icon at bounding box center [694, 535] width 14 height 14
click at [991, 534] on iron-icon at bounding box center [989, 535] width 14 height 14
click at [110, 534] on iron-icon at bounding box center [103, 535] width 14 height 14
click at [992, 534] on iron-icon at bounding box center [989, 535] width 14 height 14
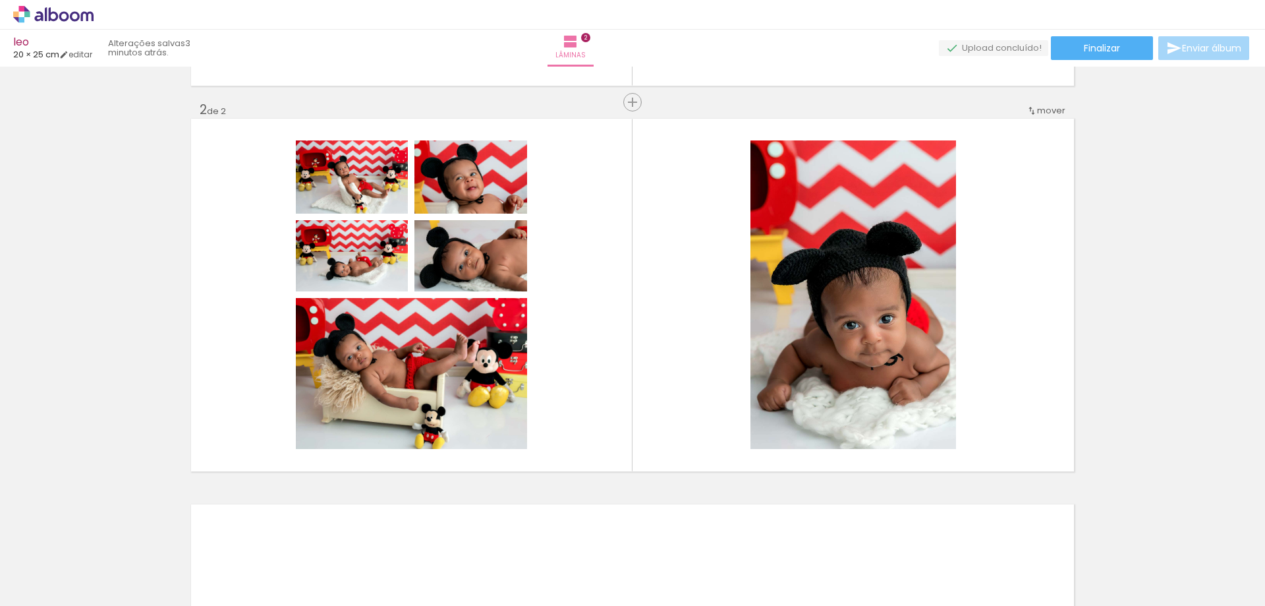
click at [110, 534] on iron-icon at bounding box center [103, 535] width 14 height 14
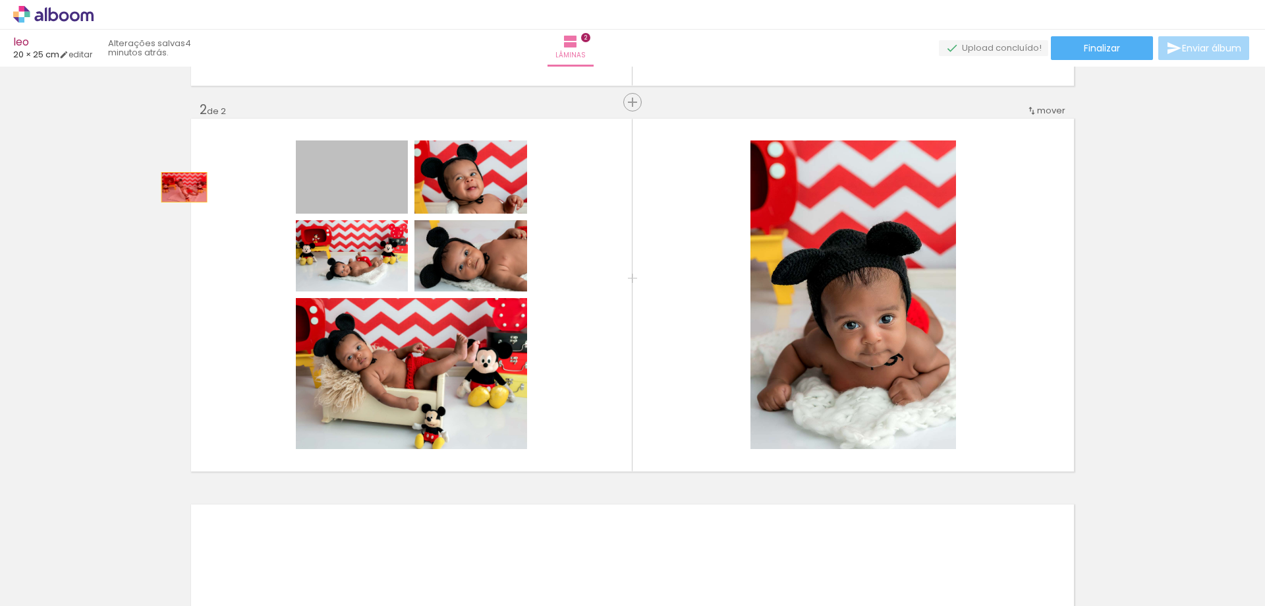
drag, startPoint x: 340, startPoint y: 196, endPoint x: 188, endPoint y: 187, distance: 151.9
click at [191, 187] on quentale-layouter at bounding box center [632, 295] width 883 height 353
drag, startPoint x: 361, startPoint y: 202, endPoint x: 54, endPoint y: 215, distance: 307.4
click at [54, 215] on div "Inserir lâmina 1 de 2 Inserir lâmina 2 de 2" at bounding box center [632, 277] width 1265 height 1157
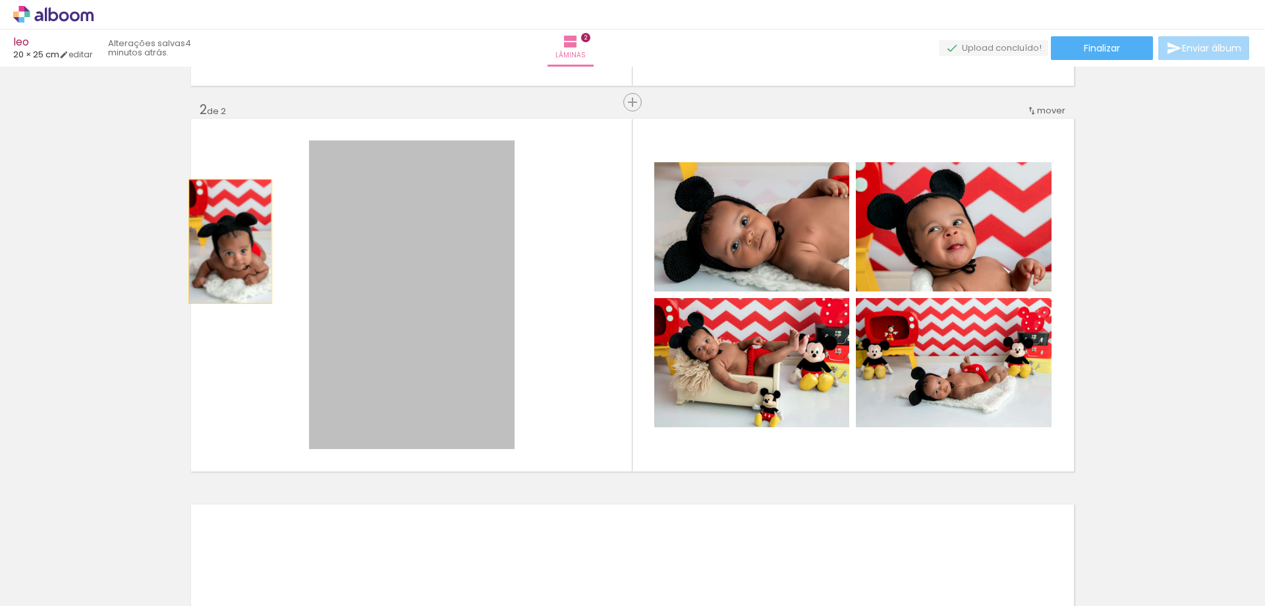
drag, startPoint x: 329, startPoint y: 241, endPoint x: 148, endPoint y: 247, distance: 180.7
click at [65, 241] on div "Inserir lâmina 1 de 2 Inserir lâmina 2 de 2" at bounding box center [632, 277] width 1265 height 1157
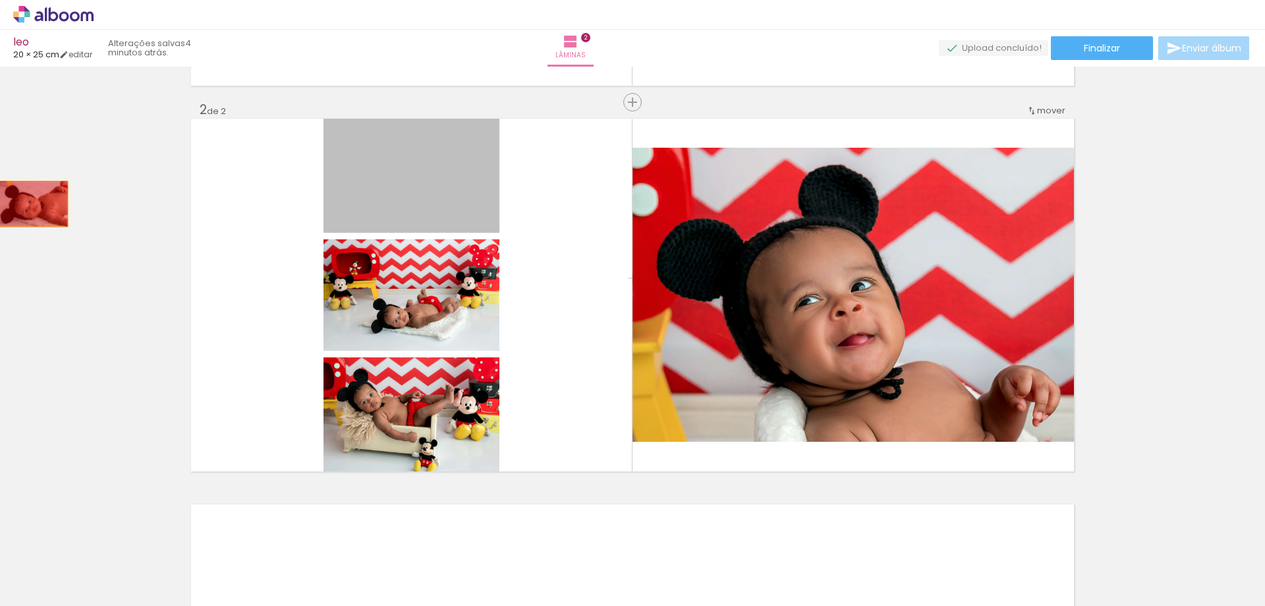
drag, startPoint x: 348, startPoint y: 200, endPoint x: 33, endPoint y: 207, distance: 315.1
click at [0, 204] on div "Inserir lâmina 1 de 2 Inserir lâmina 2 de 2" at bounding box center [632, 277] width 1265 height 1157
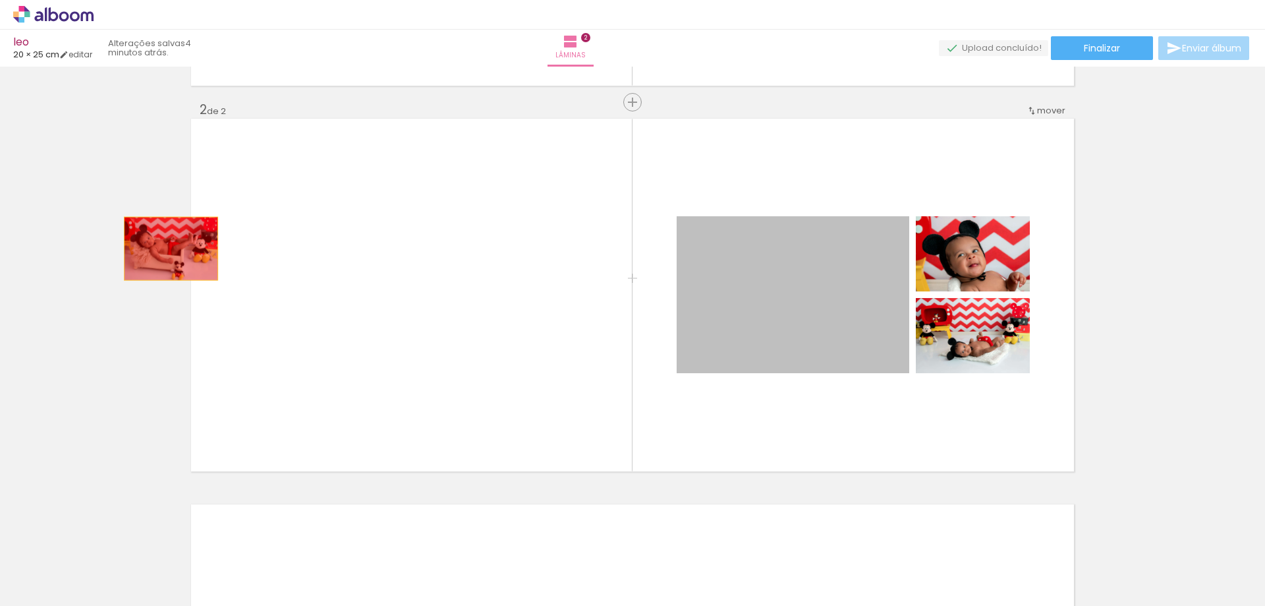
drag, startPoint x: 761, startPoint y: 275, endPoint x: 84, endPoint y: 248, distance: 678.0
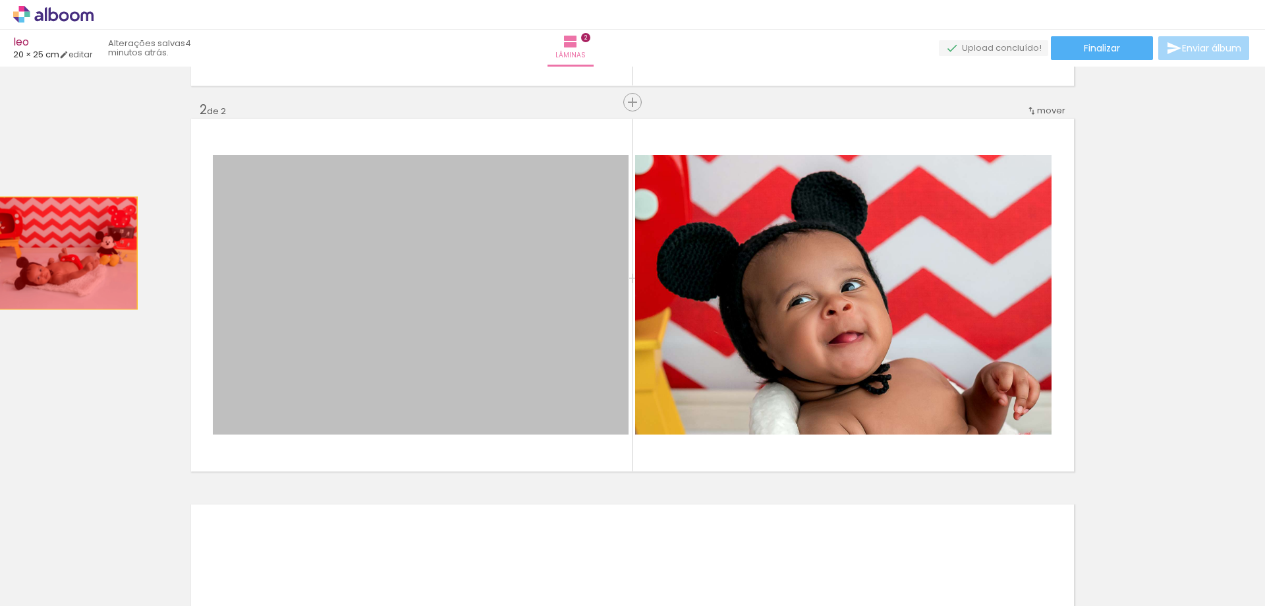
drag, startPoint x: 502, startPoint y: 252, endPoint x: 13, endPoint y: 253, distance: 489.6
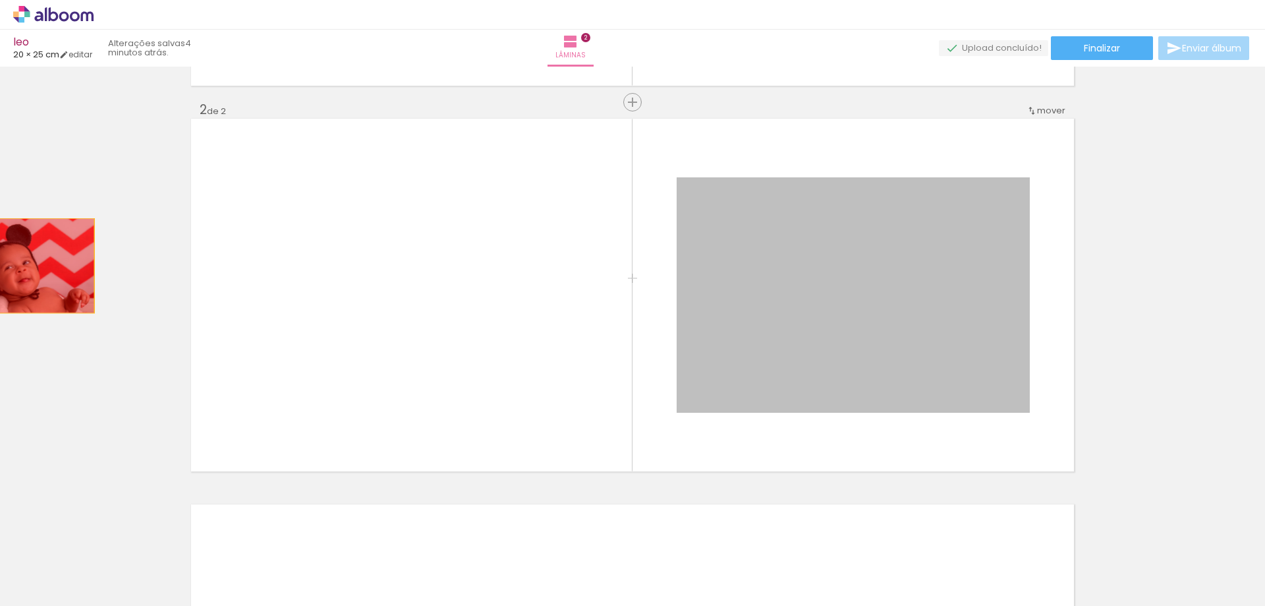
drag, startPoint x: 694, startPoint y: 266, endPoint x: 18, endPoint y: 266, distance: 675.5
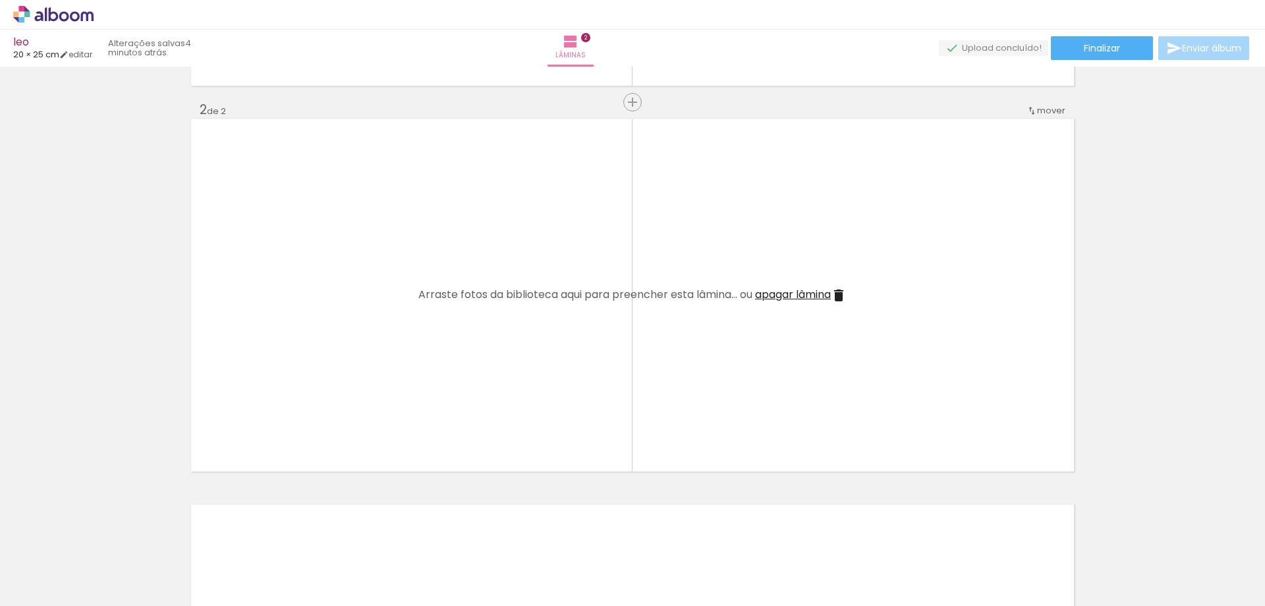
click at [110, 541] on iron-icon at bounding box center [103, 535] width 14 height 14
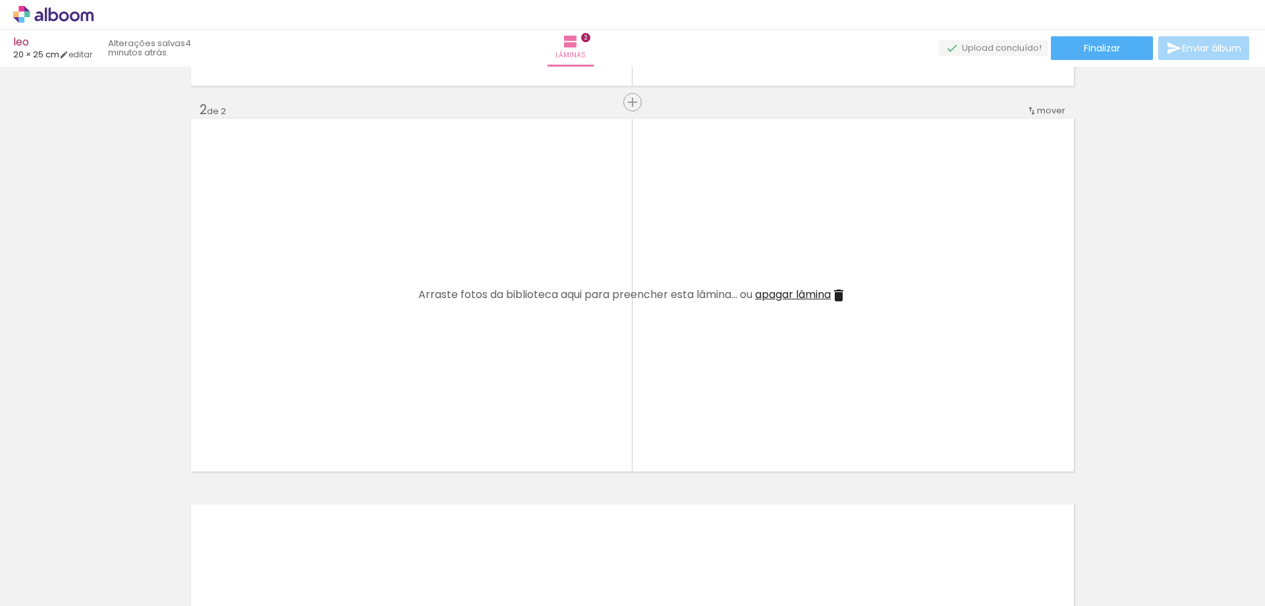
click at [110, 541] on iron-icon at bounding box center [103, 535] width 14 height 14
drag, startPoint x: 591, startPoint y: 560, endPoint x: 640, endPoint y: 481, distance: 92.9
click at [614, 365] on quentale-workspace at bounding box center [632, 303] width 1265 height 606
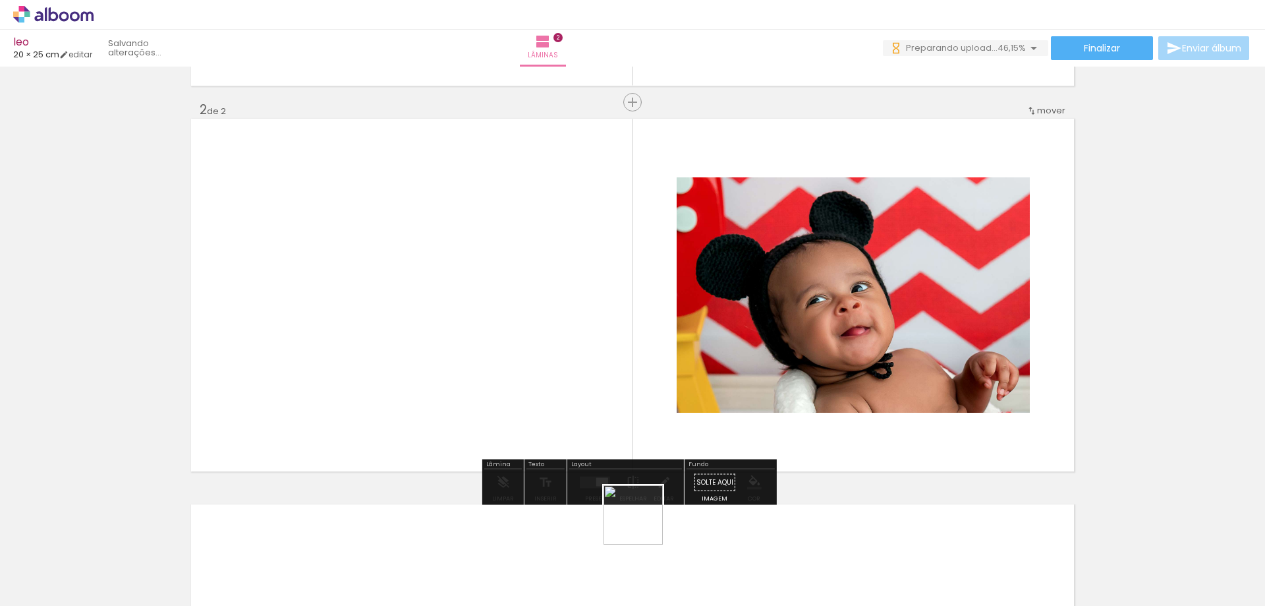
drag, startPoint x: 643, startPoint y: 549, endPoint x: 656, endPoint y: 386, distance: 163.9
click at [641, 351] on quentale-workspace at bounding box center [632, 303] width 1265 height 606
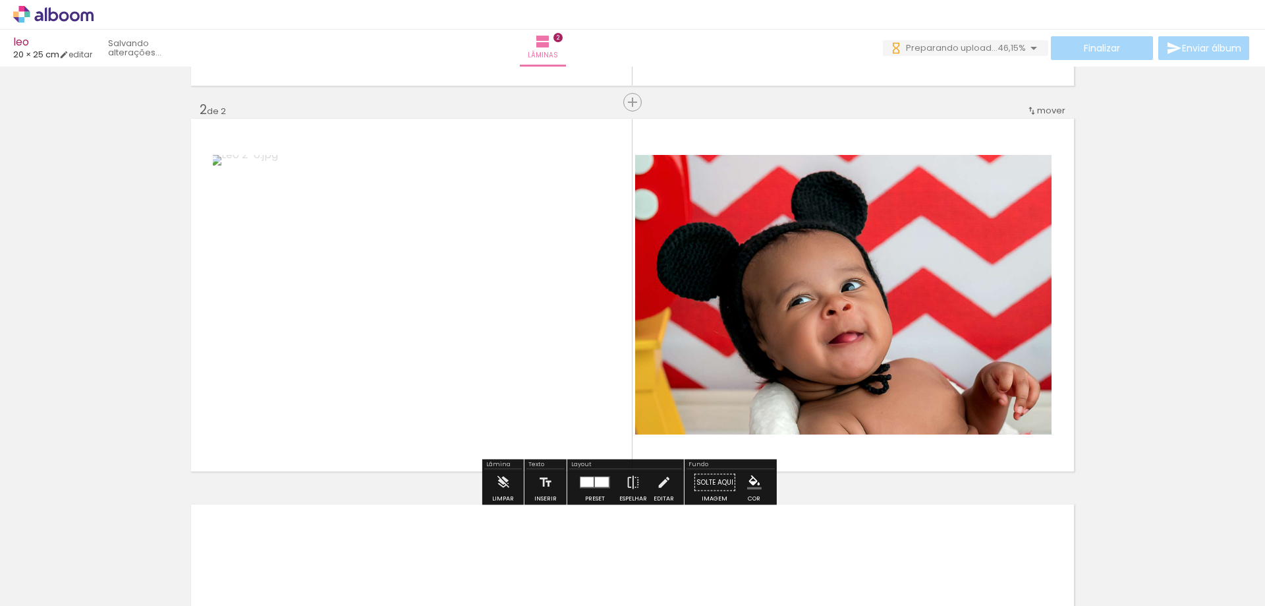
drag, startPoint x: 722, startPoint y: 482, endPoint x: 833, endPoint y: 501, distance: 112.9
click at [686, 309] on quentale-workspace at bounding box center [632, 303] width 1265 height 606
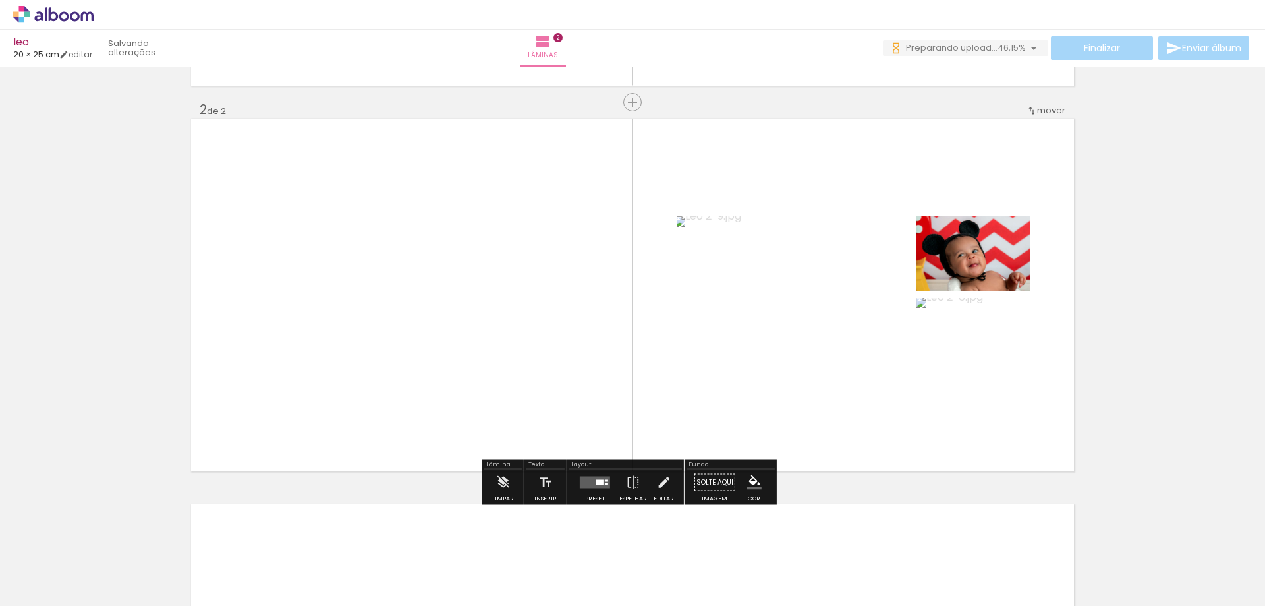
drag, startPoint x: 811, startPoint y: 573, endPoint x: 690, endPoint y: 302, distance: 295.9
click at [690, 302] on quentale-workspace at bounding box center [632, 303] width 1265 height 606
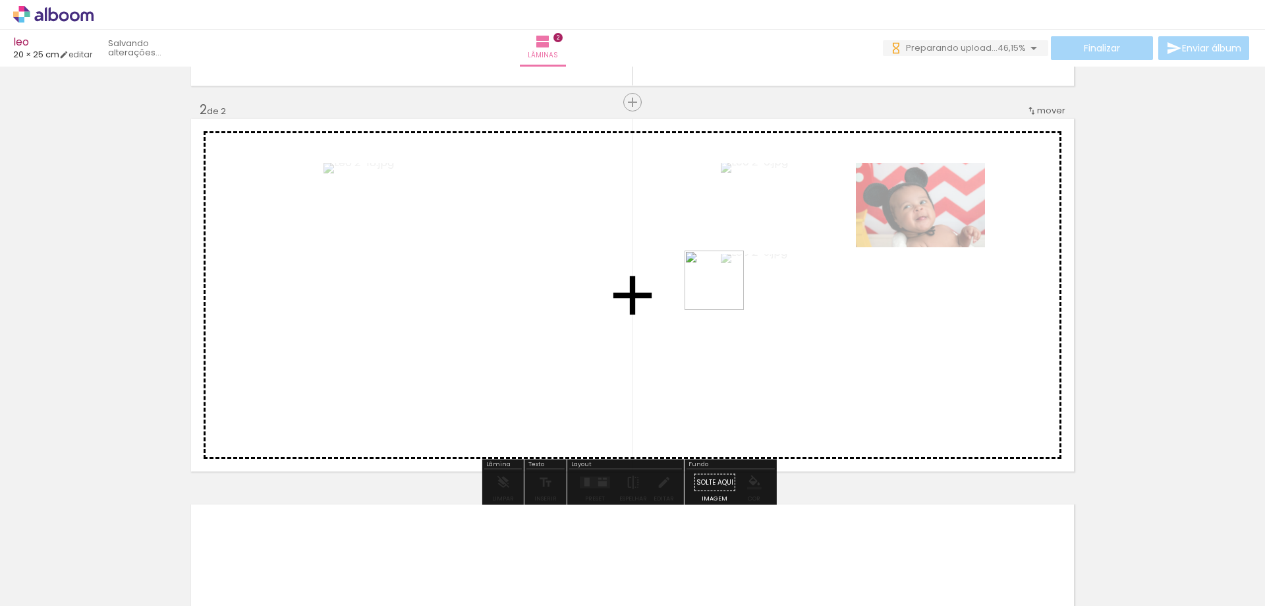
drag, startPoint x: 875, startPoint y: 563, endPoint x: 952, endPoint y: 555, distance: 77.5
click at [708, 274] on quentale-workspace at bounding box center [632, 303] width 1265 height 606
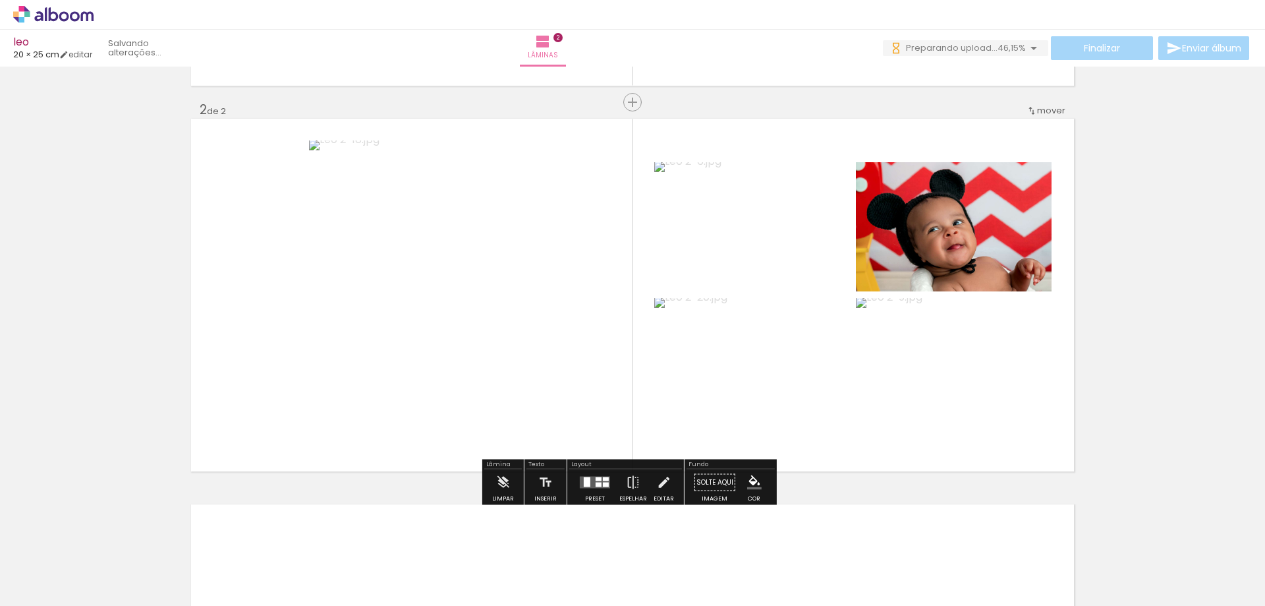
drag, startPoint x: 958, startPoint y: 567, endPoint x: 998, endPoint y: 551, distance: 43.8
click at [786, 308] on quentale-workspace at bounding box center [632, 303] width 1265 height 606
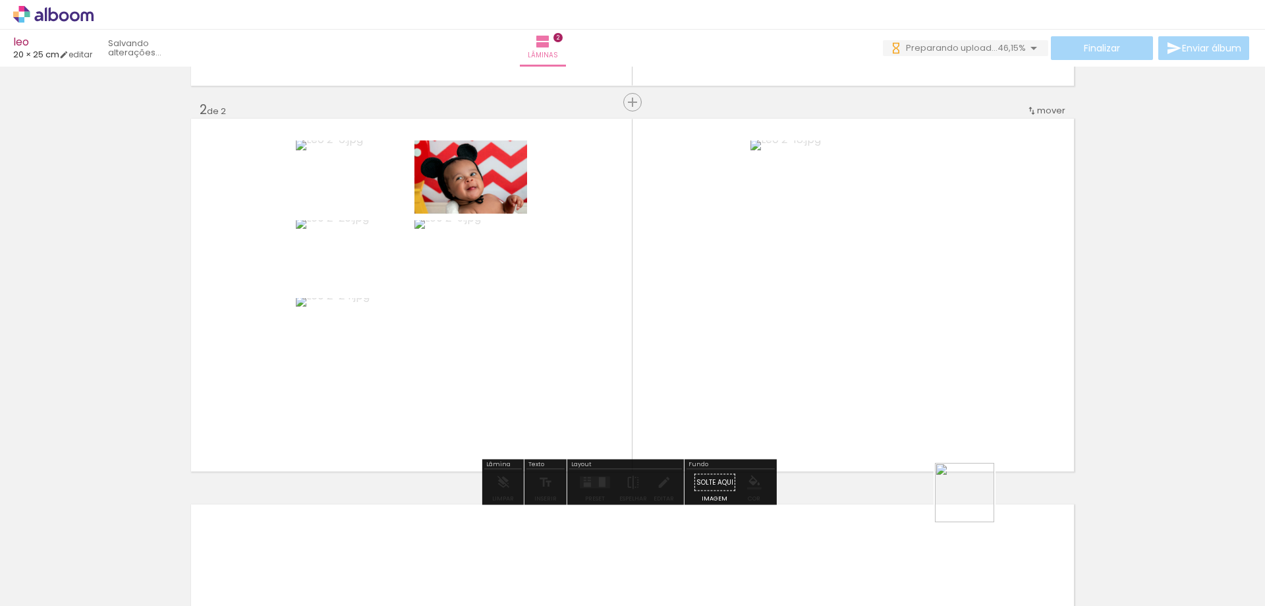
drag, startPoint x: 1013, startPoint y: 568, endPoint x: 695, endPoint y: 326, distance: 399.6
click at [770, 276] on quentale-workspace at bounding box center [632, 303] width 1265 height 606
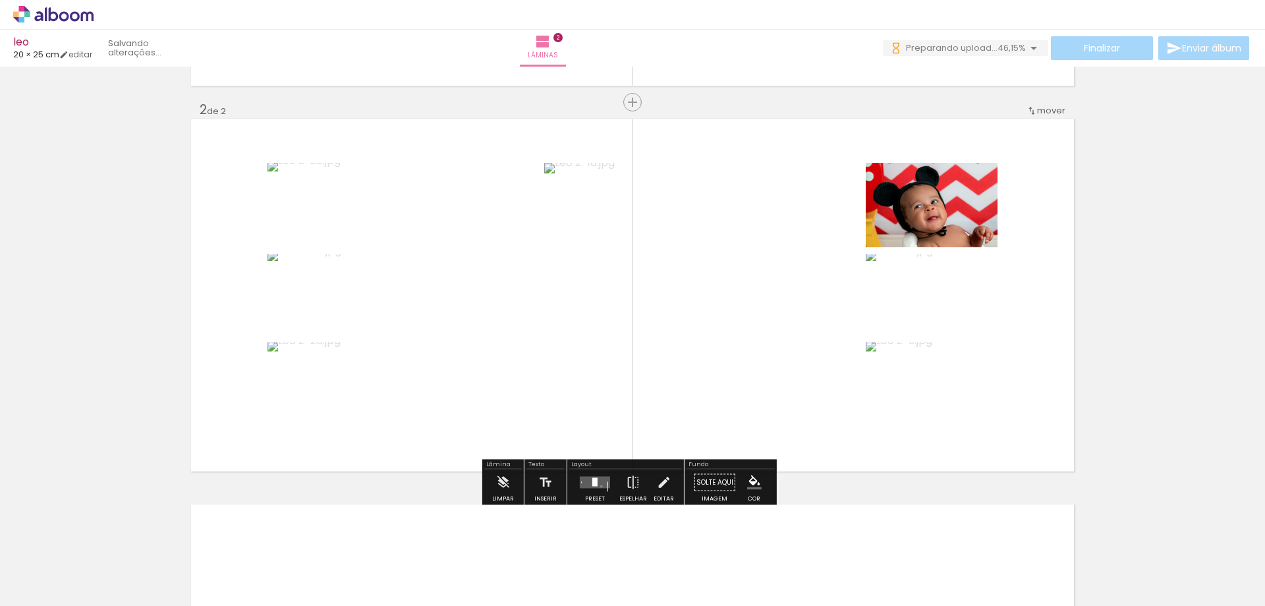
click at [598, 486] on quentale-layouter at bounding box center [595, 482] width 30 height 12
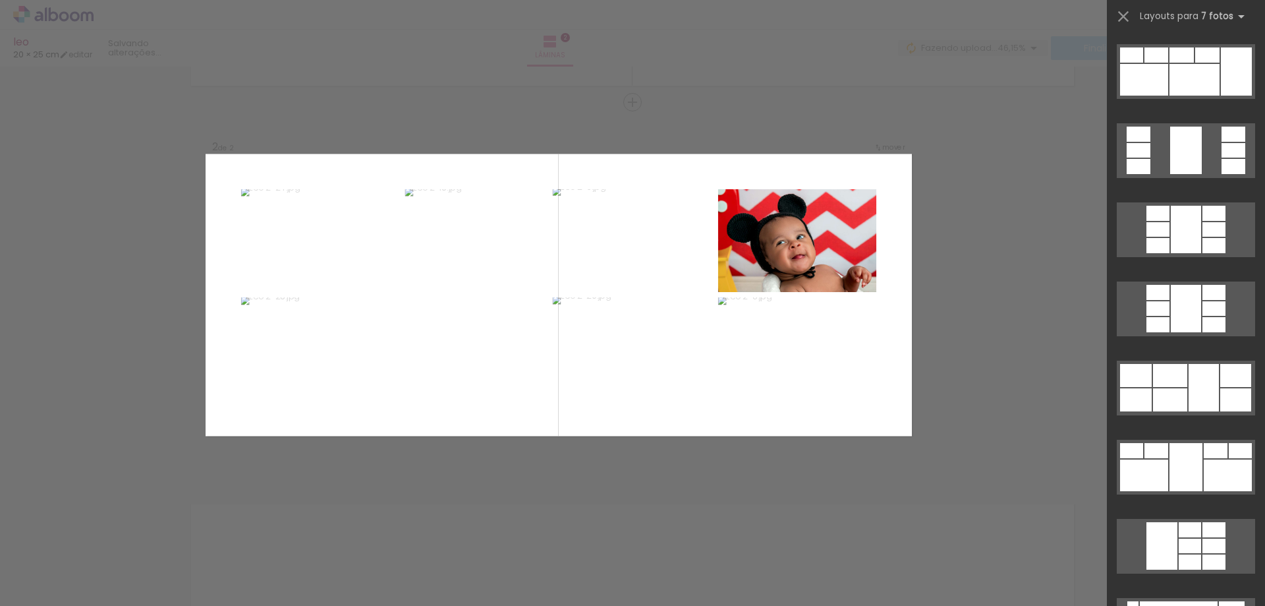
scroll to position [395, 0]
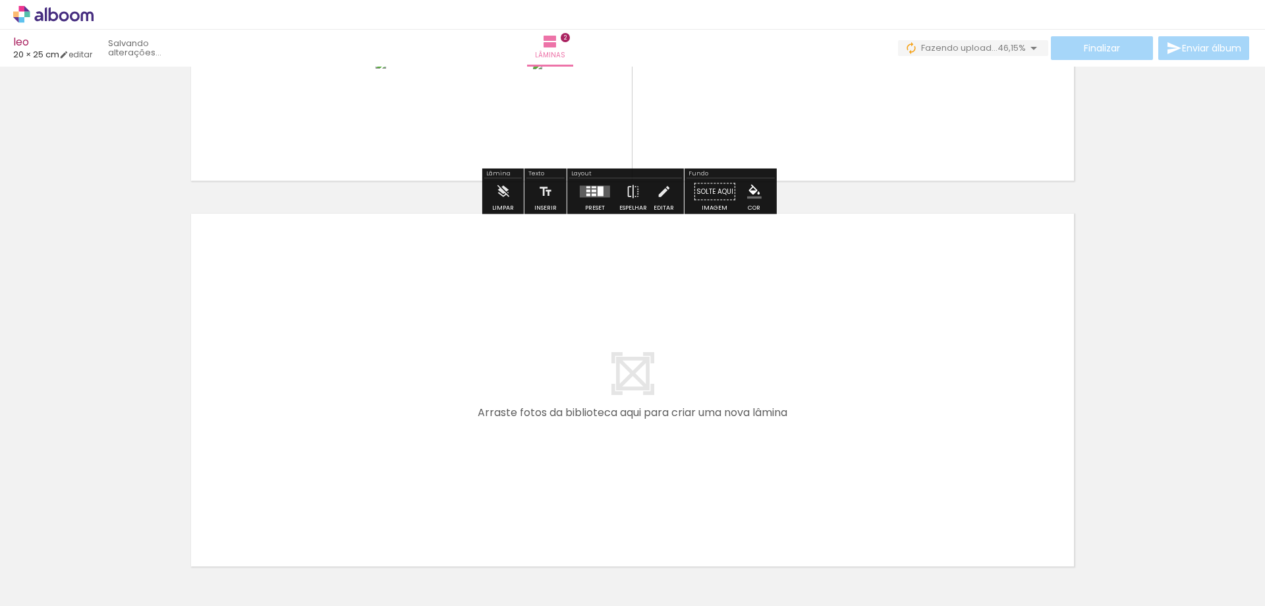
scroll to position [701, 0]
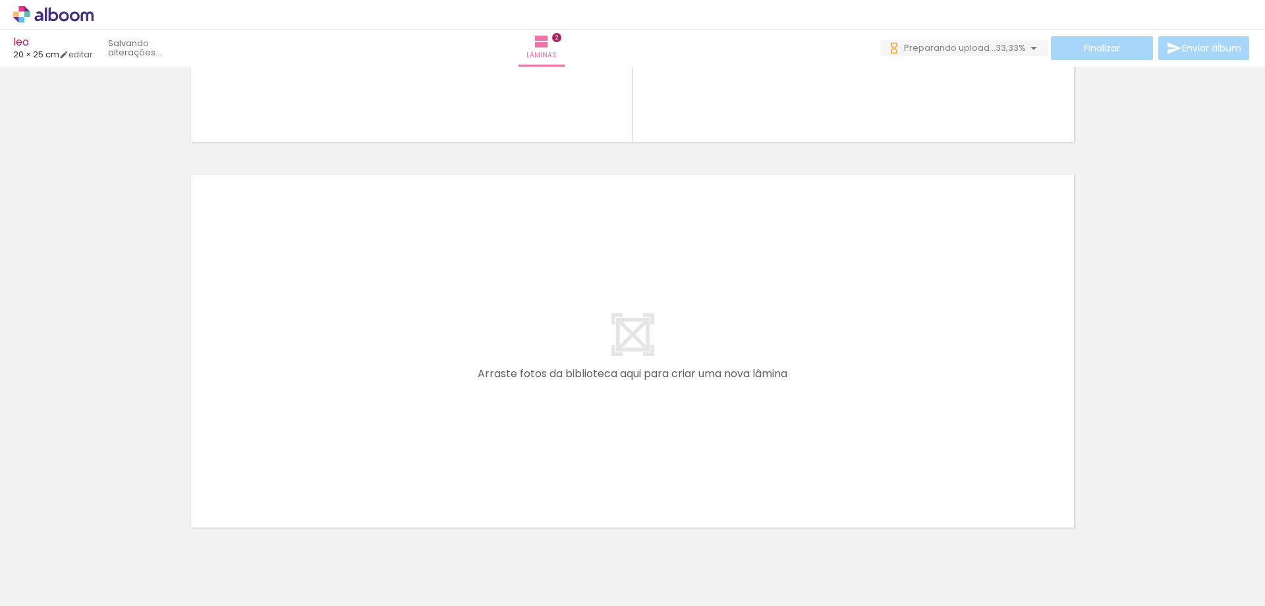
scroll to position [0, 323]
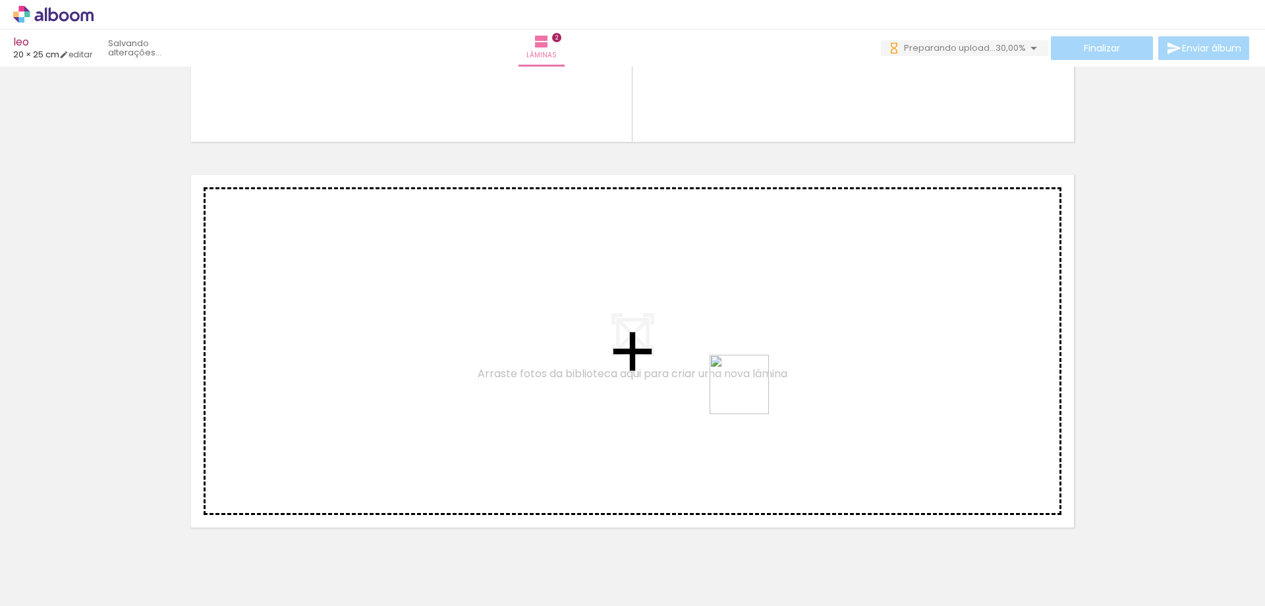
drag, startPoint x: 770, startPoint y: 523, endPoint x: 740, endPoint y: 342, distance: 183.7
click at [740, 342] on quentale-workspace at bounding box center [632, 303] width 1265 height 606
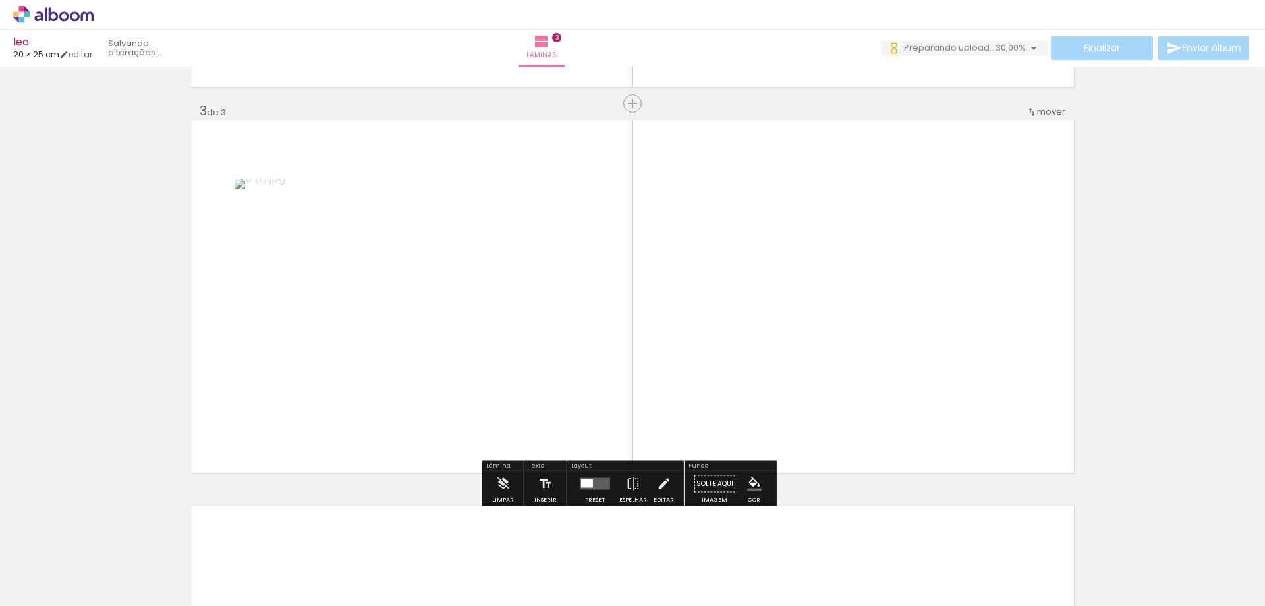
scroll to position [757, 0]
drag, startPoint x: 855, startPoint y: 561, endPoint x: 772, endPoint y: 298, distance: 275.7
click at [772, 298] on quentale-workspace at bounding box center [632, 303] width 1265 height 606
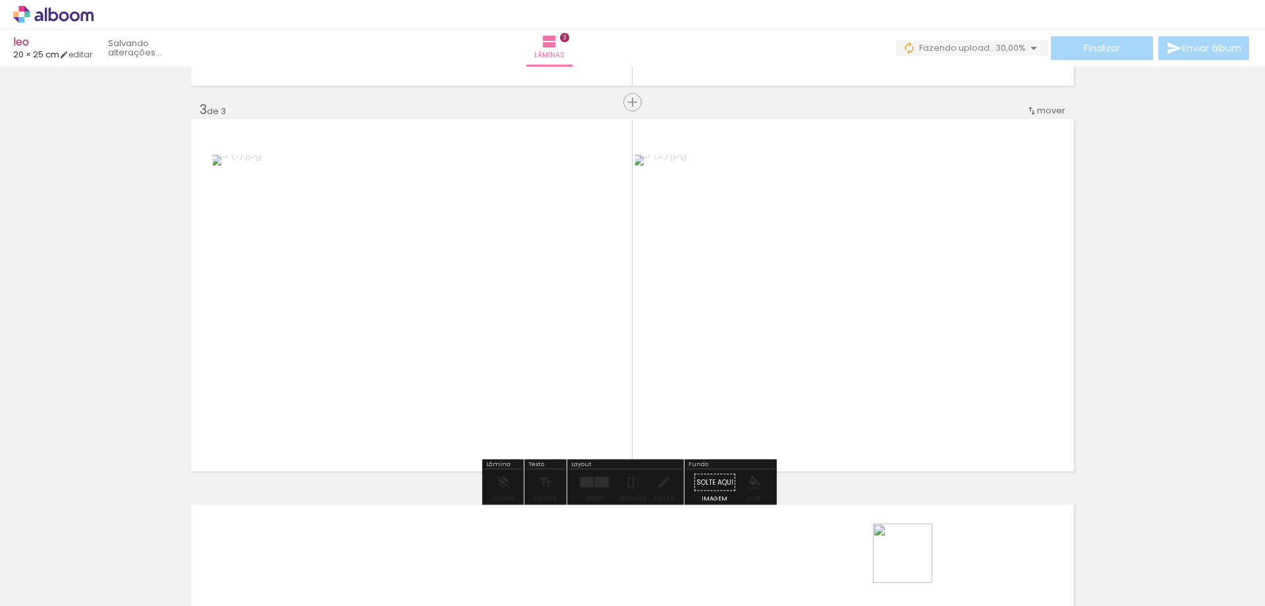
drag, startPoint x: 913, startPoint y: 563, endPoint x: 934, endPoint y: 418, distance: 145.9
click at [799, 270] on quentale-workspace at bounding box center [632, 303] width 1265 height 606
drag, startPoint x: 983, startPoint y: 561, endPoint x: 1025, endPoint y: 464, distance: 105.7
click at [904, 347] on quentale-workspace at bounding box center [632, 303] width 1265 height 606
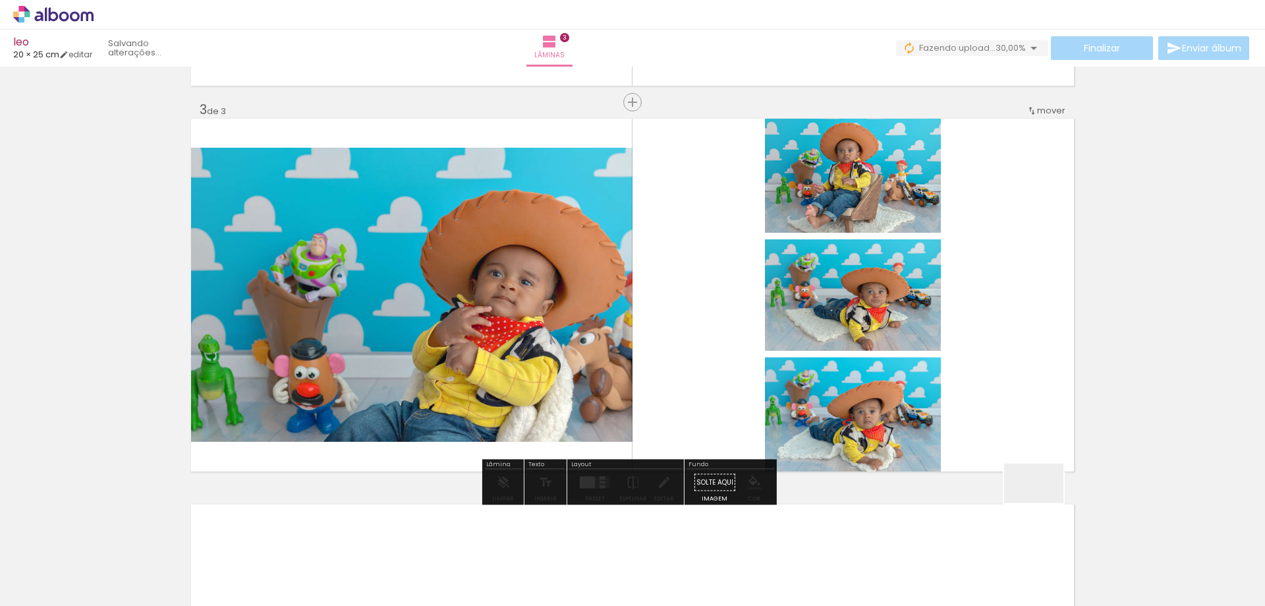
drag, startPoint x: 1044, startPoint y: 503, endPoint x: 1007, endPoint y: 430, distance: 81.3
click at [868, 278] on quentale-workspace at bounding box center [632, 303] width 1265 height 606
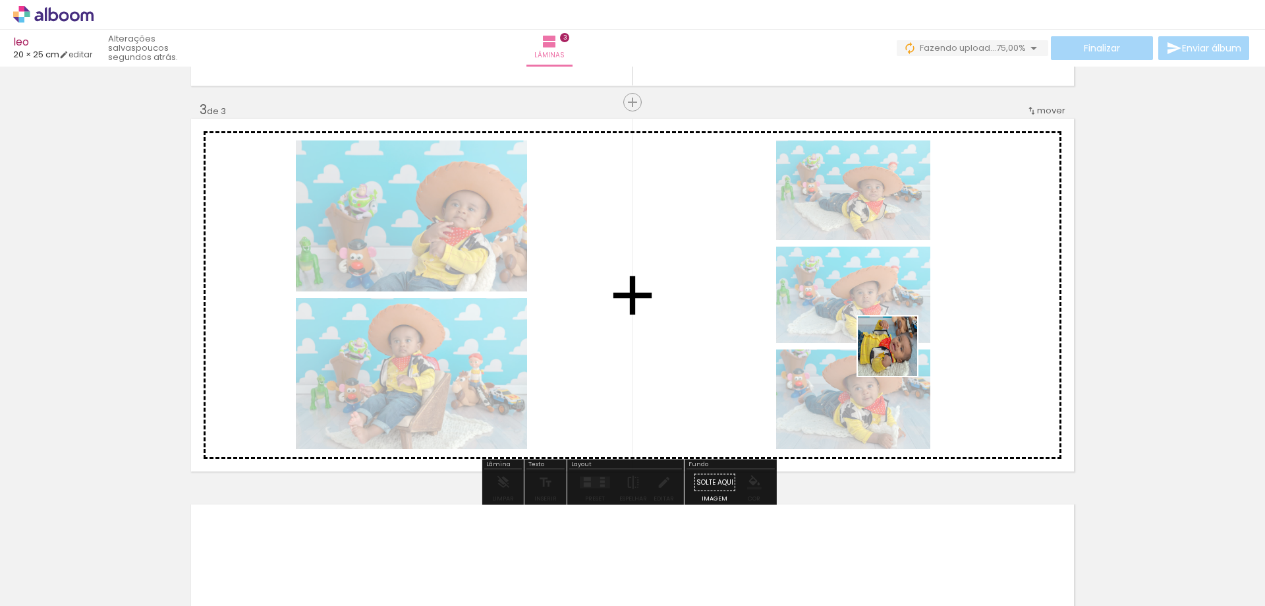
drag, startPoint x: 1120, startPoint y: 556, endPoint x: 1140, endPoint y: 525, distance: 36.7
click at [838, 329] on quentale-workspace at bounding box center [632, 303] width 1265 height 606
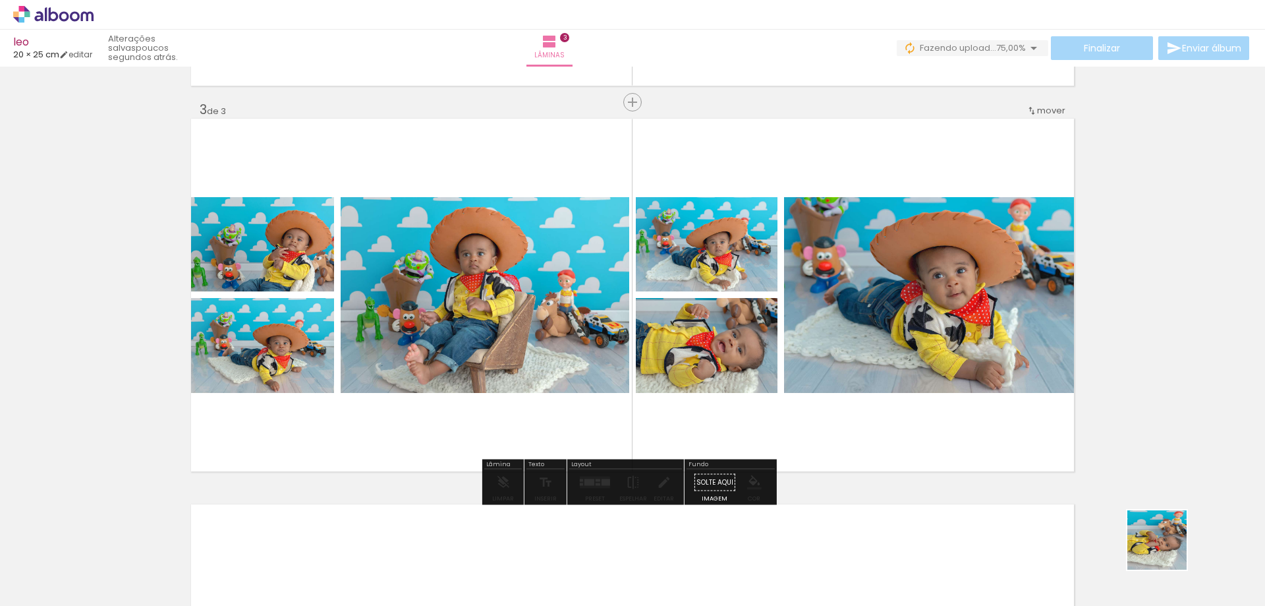
drag, startPoint x: 1208, startPoint y: 573, endPoint x: 695, endPoint y: 306, distance: 578.6
click at [695, 306] on quentale-workspace at bounding box center [632, 303] width 1265 height 606
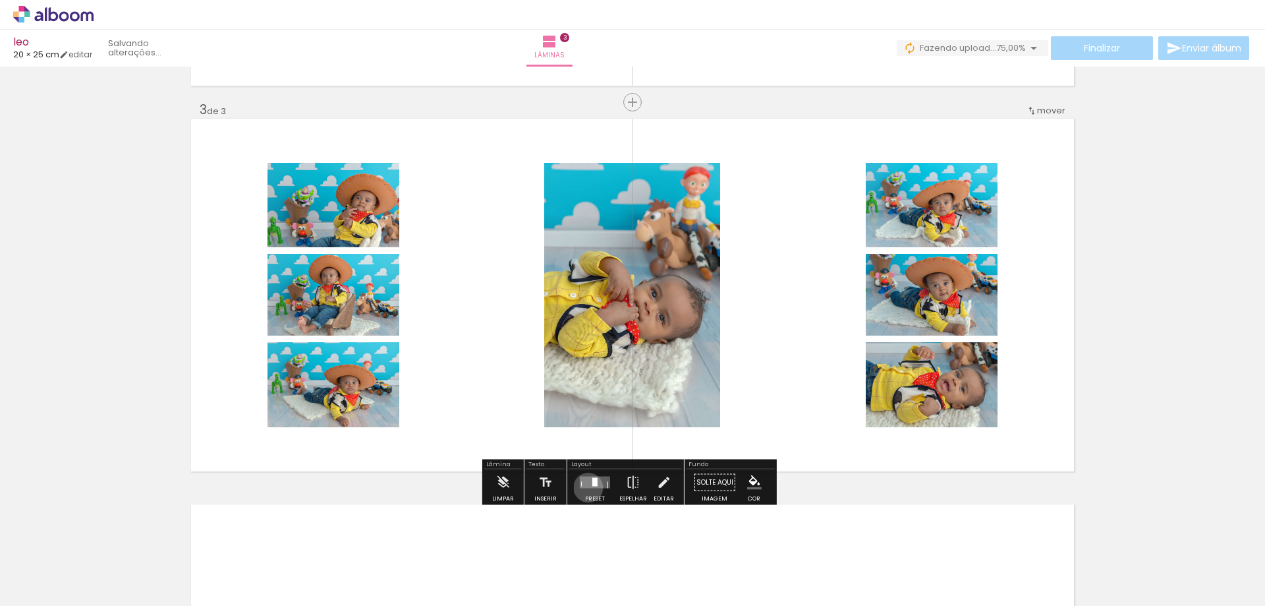
click at [585, 487] on quentale-layouter at bounding box center [595, 482] width 30 height 12
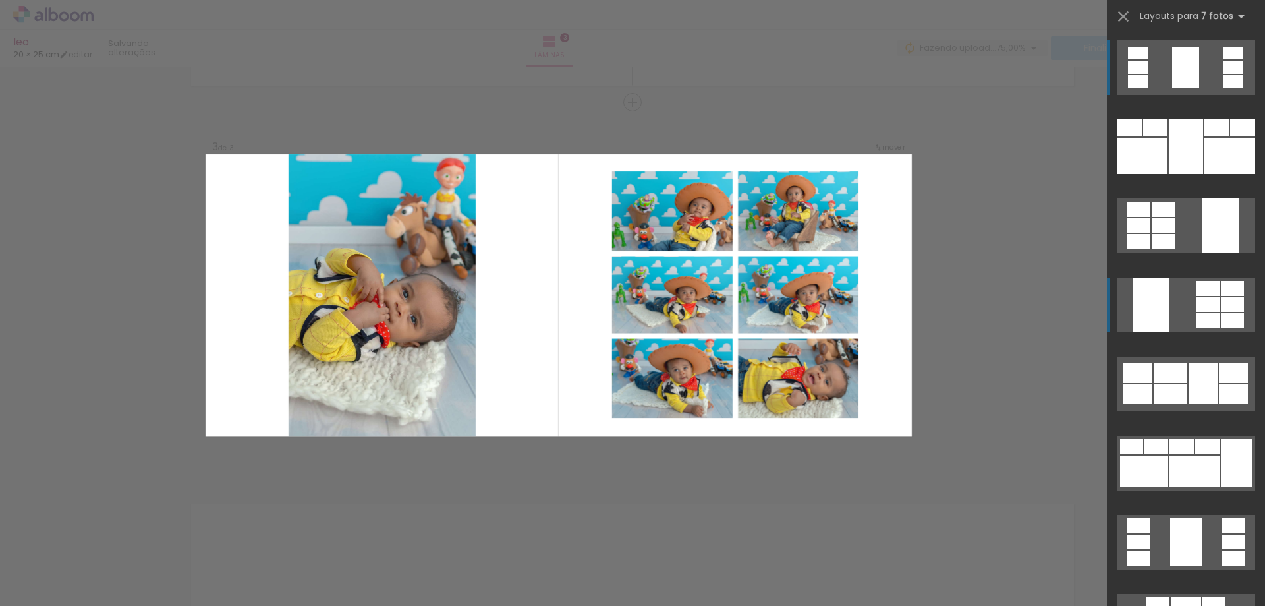
scroll to position [198, 0]
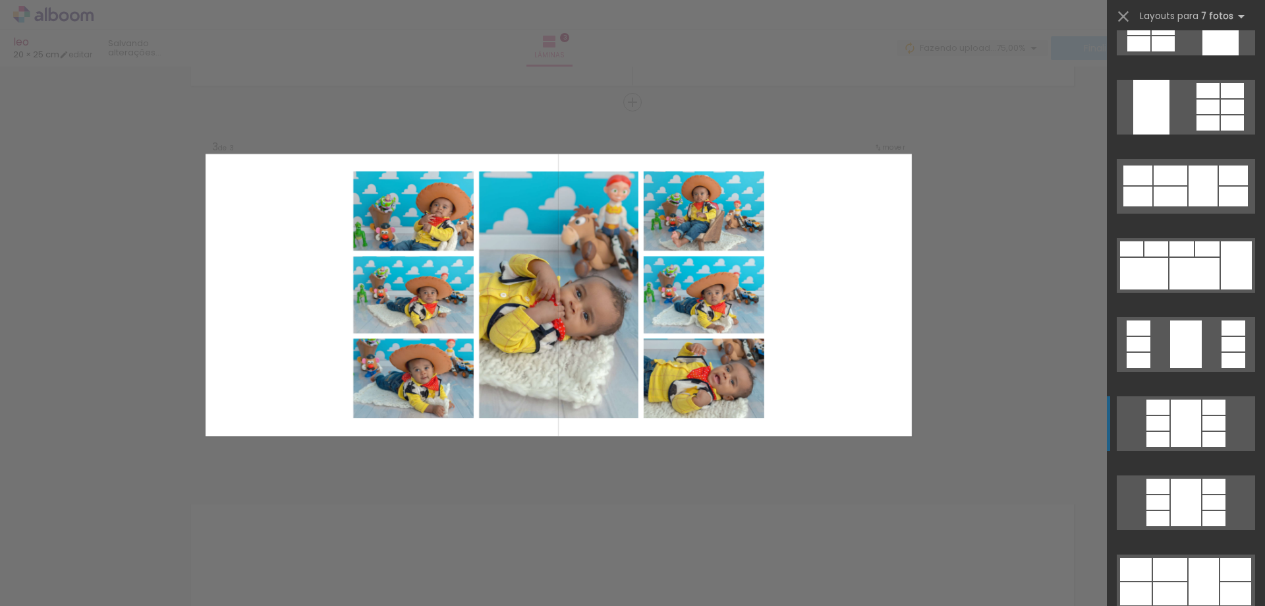
click at [1187, 434] on div at bounding box center [1186, 422] width 30 height 47
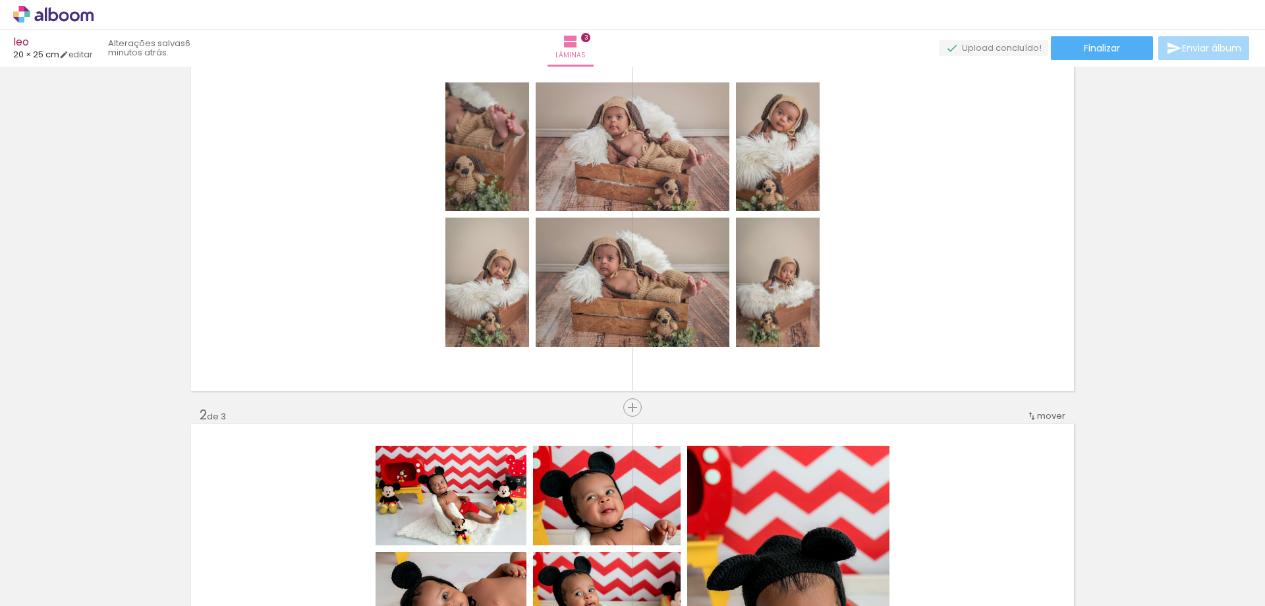
scroll to position [32, 0]
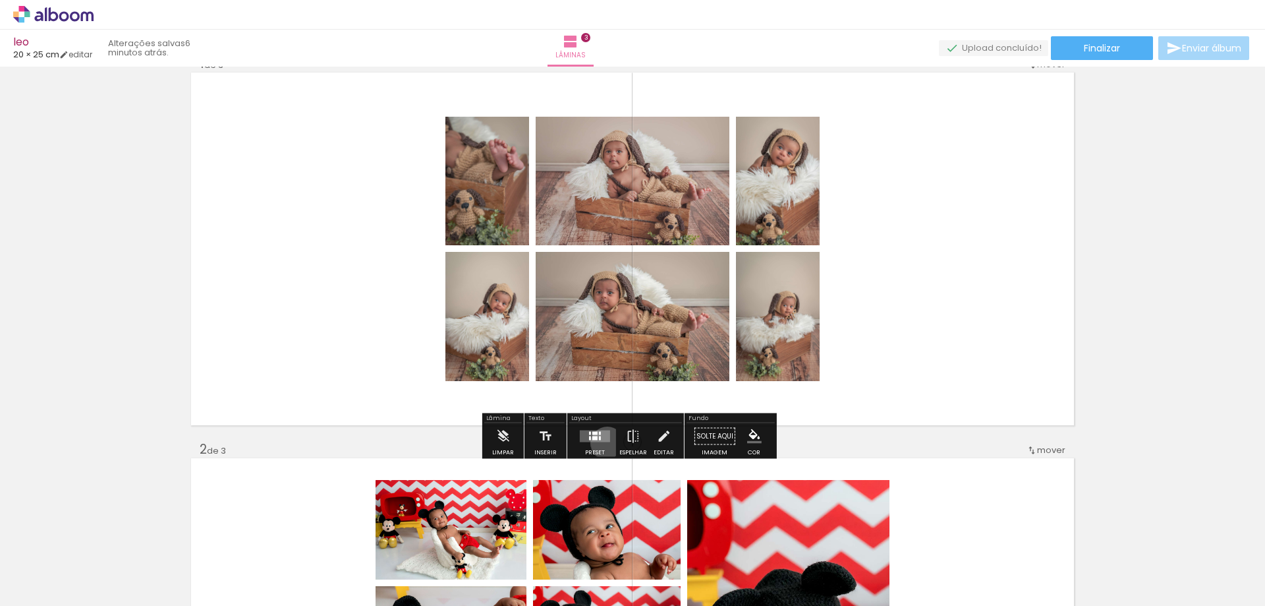
click at [604, 442] on div at bounding box center [595, 436] width 36 height 26
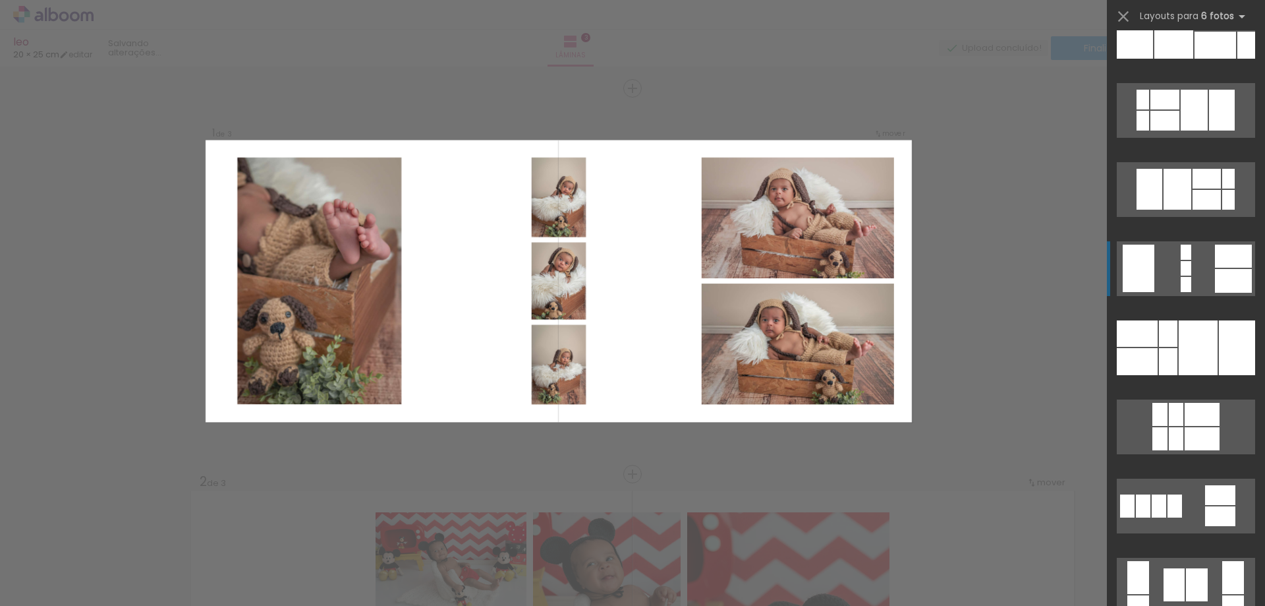
scroll to position [857, 0]
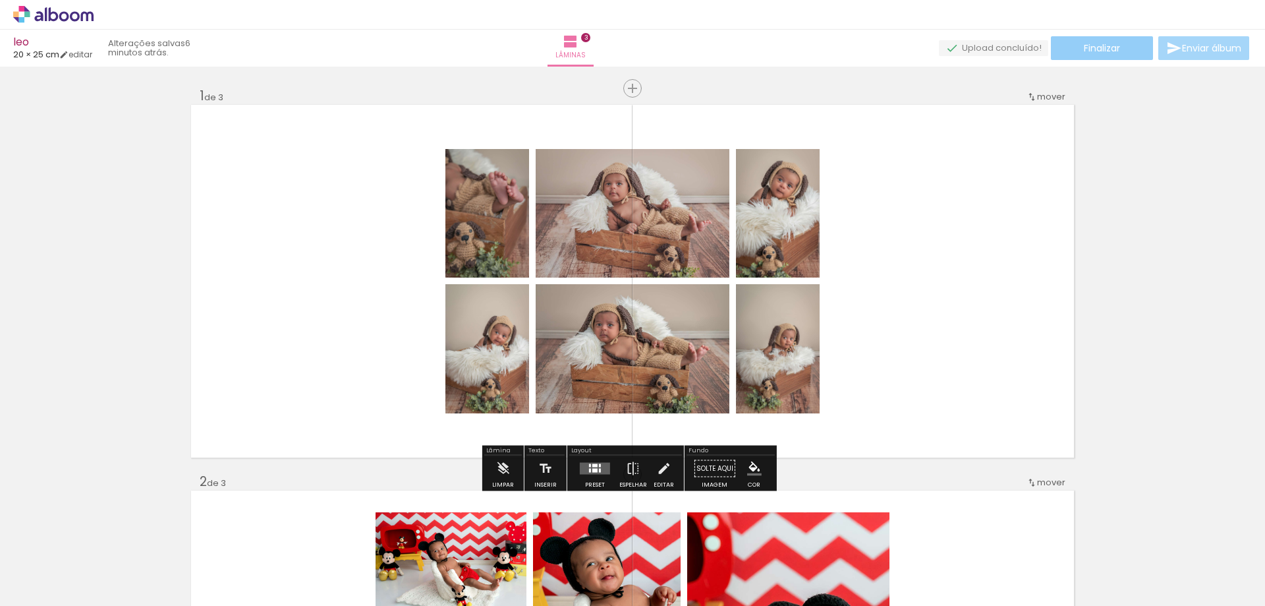
click at [1112, 55] on paper-button "Finalizar" at bounding box center [1102, 48] width 102 height 24
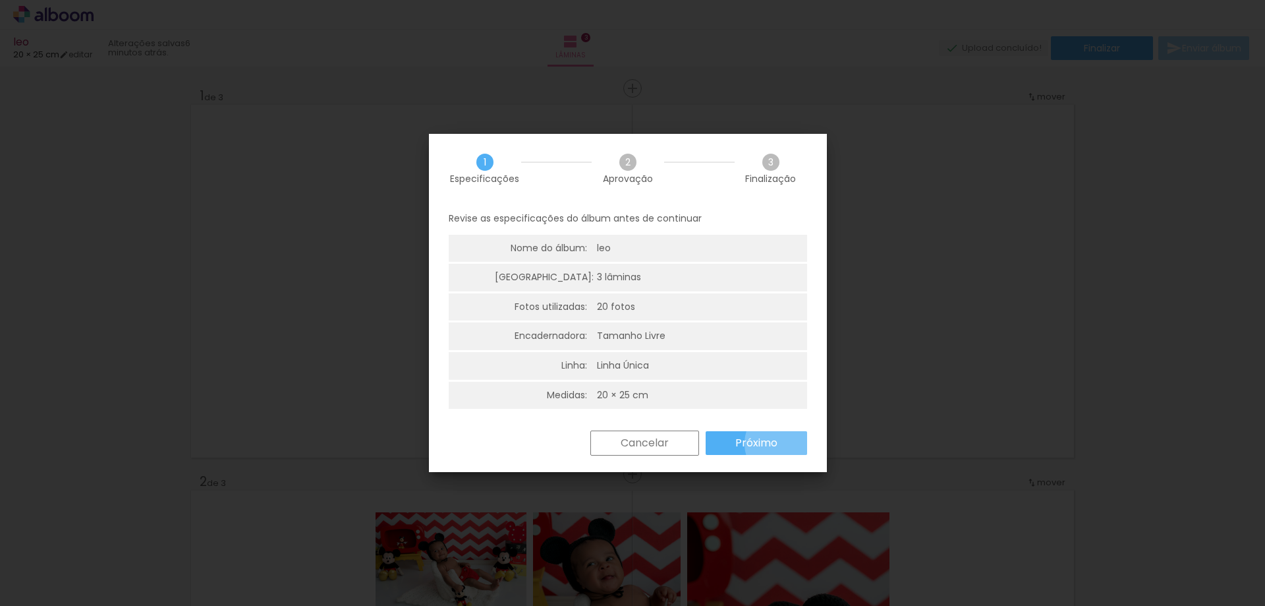
click at [785, 444] on paper-button "Próximo" at bounding box center [756, 443] width 101 height 24
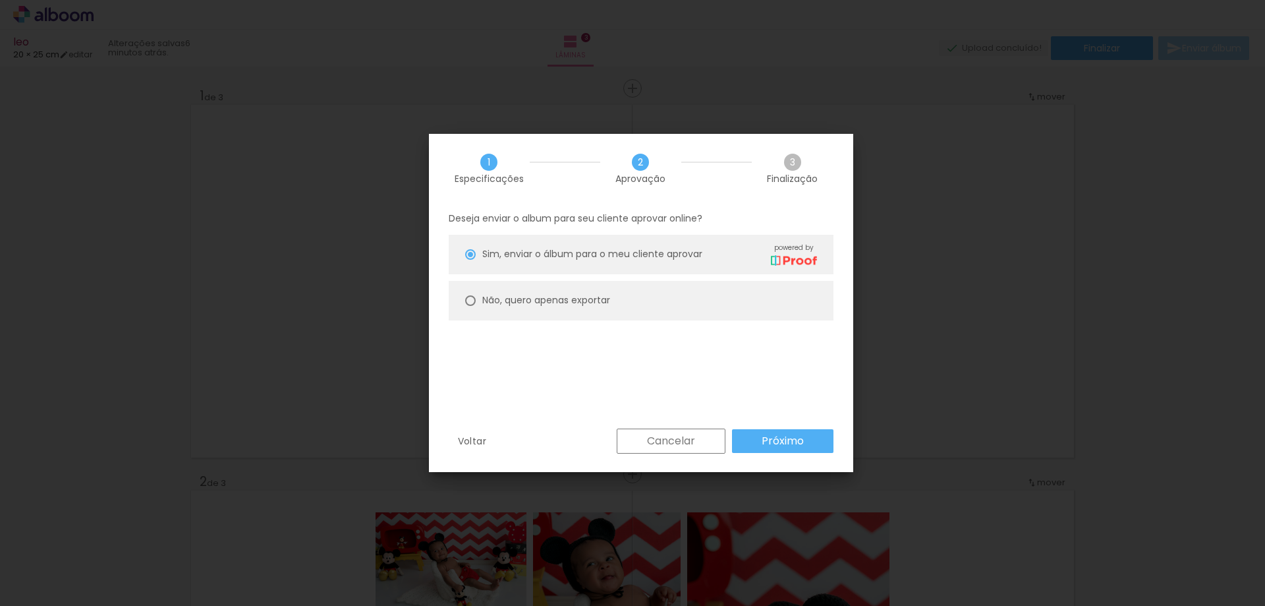
click at [0, 0] on slot "Não, quero apenas exportar" at bounding box center [0, 0] width 0 height 0
type paper-radio-button "on"
click at [832, 450] on paper-button "Próximo" at bounding box center [782, 441] width 101 height 24
type input "Alta, 300 DPI"
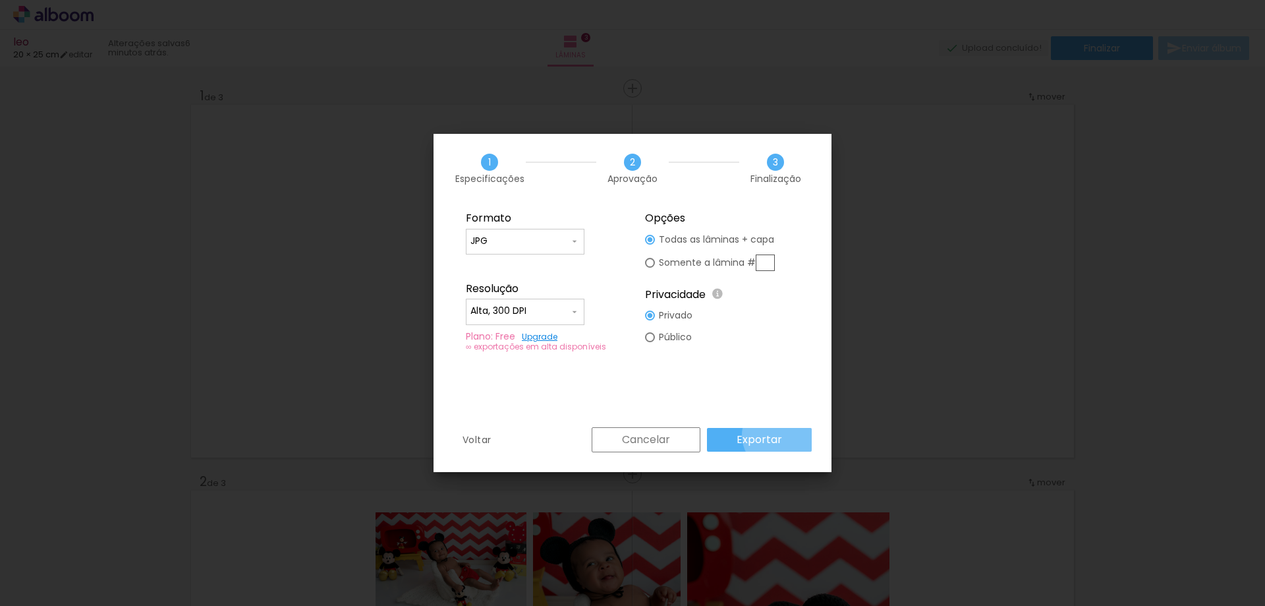
click at [0, 0] on slot "Exportar" at bounding box center [0, 0] width 0 height 0
